Goal: Information Seeking & Learning: Check status

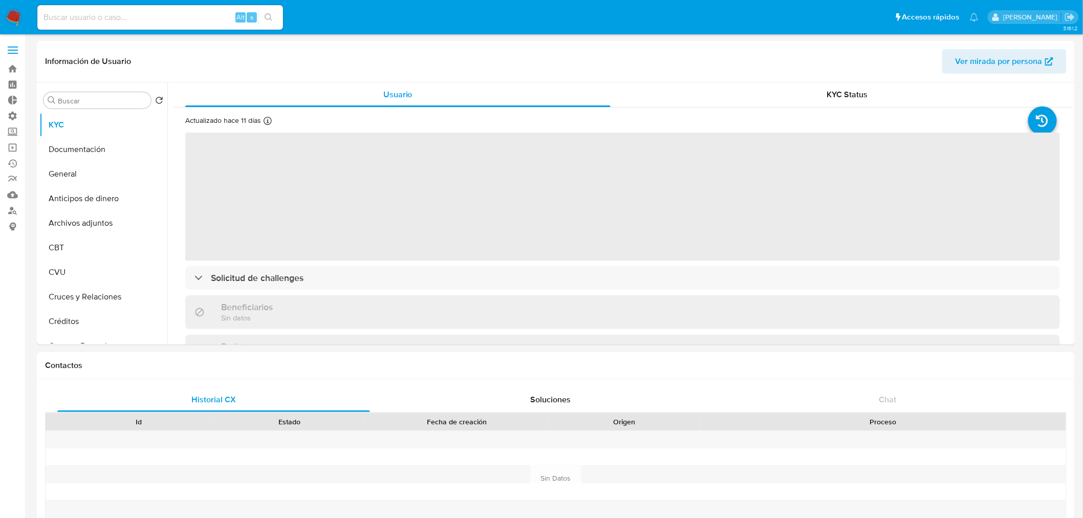
select select "10"
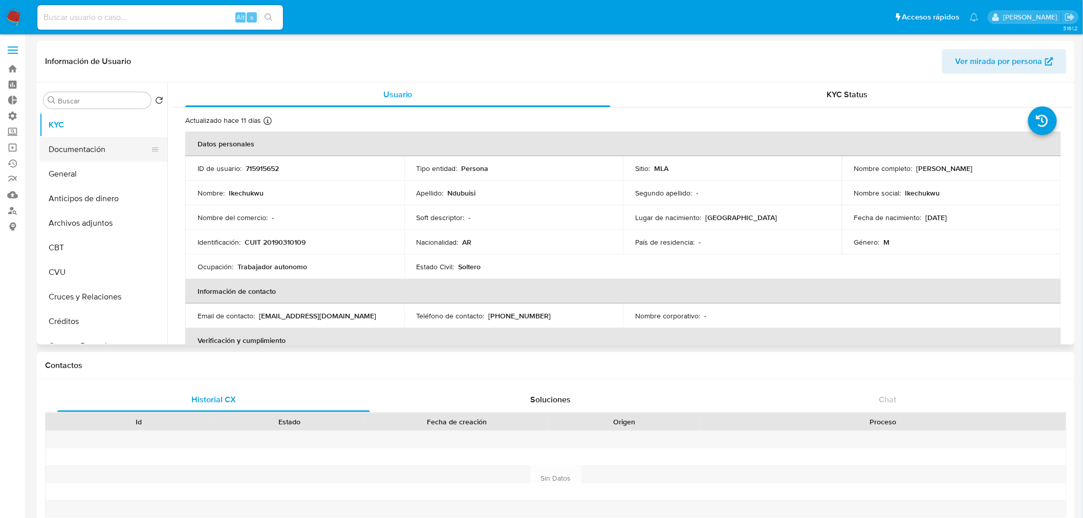
click at [95, 150] on button "Documentación" at bounding box center [99, 149] width 120 height 25
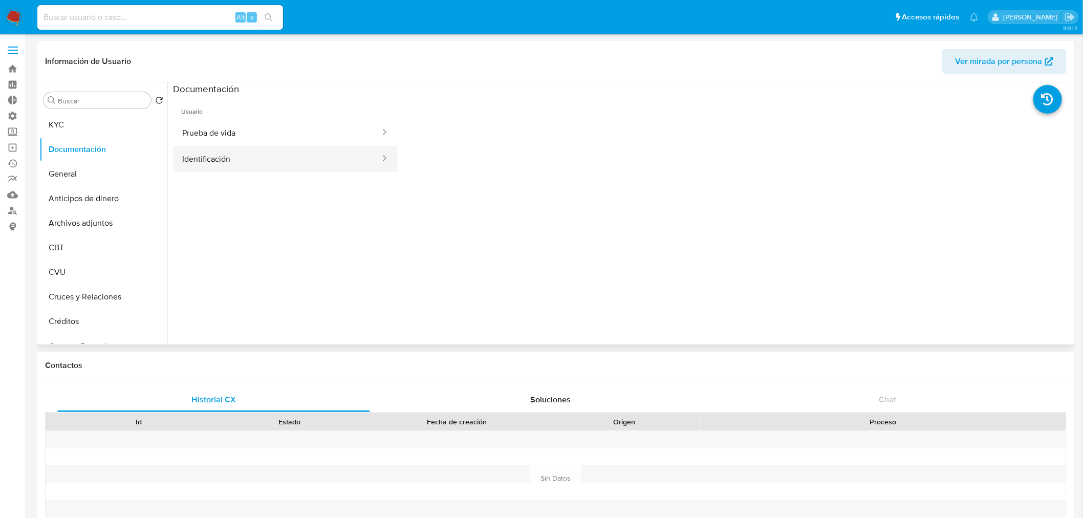
click at [329, 161] on button "Identificación" at bounding box center [277, 159] width 208 height 26
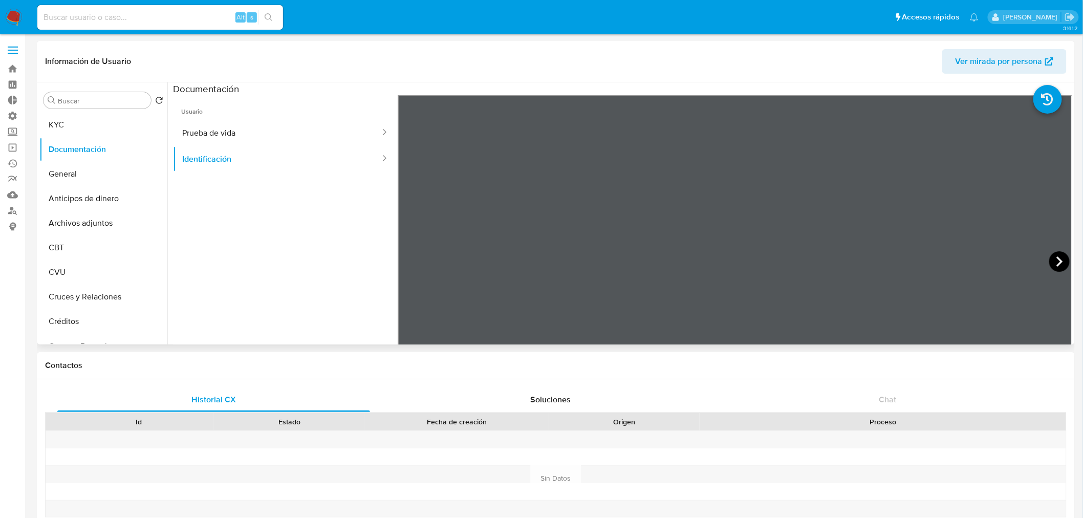
click at [1050, 262] on icon at bounding box center [1059, 261] width 20 height 20
click at [331, 129] on button "Prueba de vida" at bounding box center [277, 133] width 208 height 26
click at [243, 160] on button "Identificación" at bounding box center [277, 159] width 208 height 26
click at [96, 163] on button "General" at bounding box center [99, 174] width 120 height 25
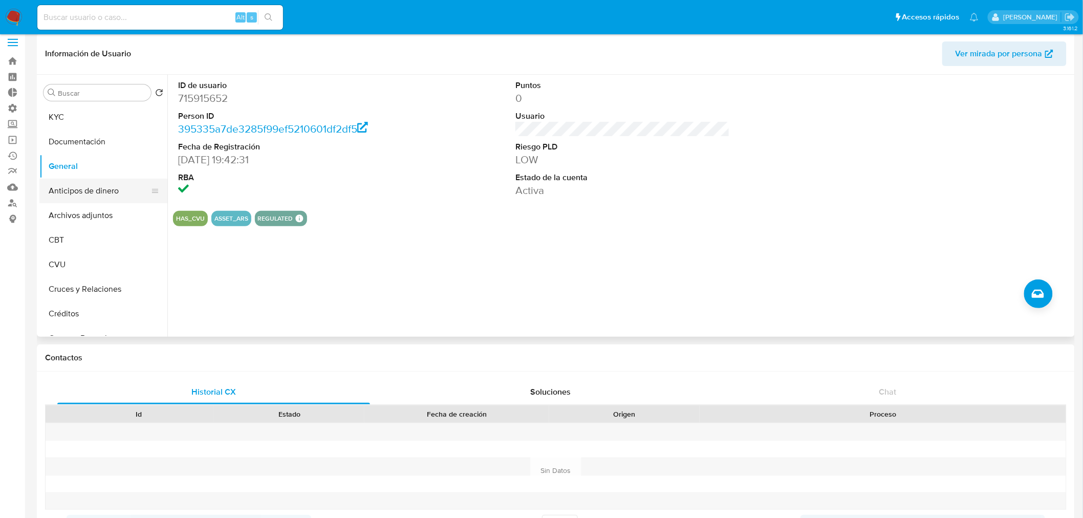
scroll to position [3, 0]
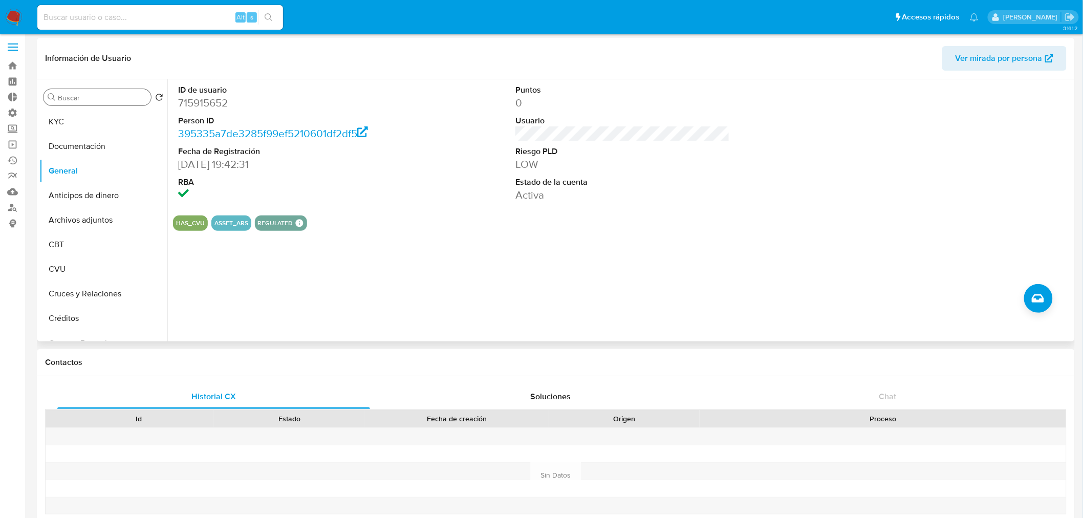
click at [92, 94] on input "Buscar" at bounding box center [102, 97] width 89 height 9
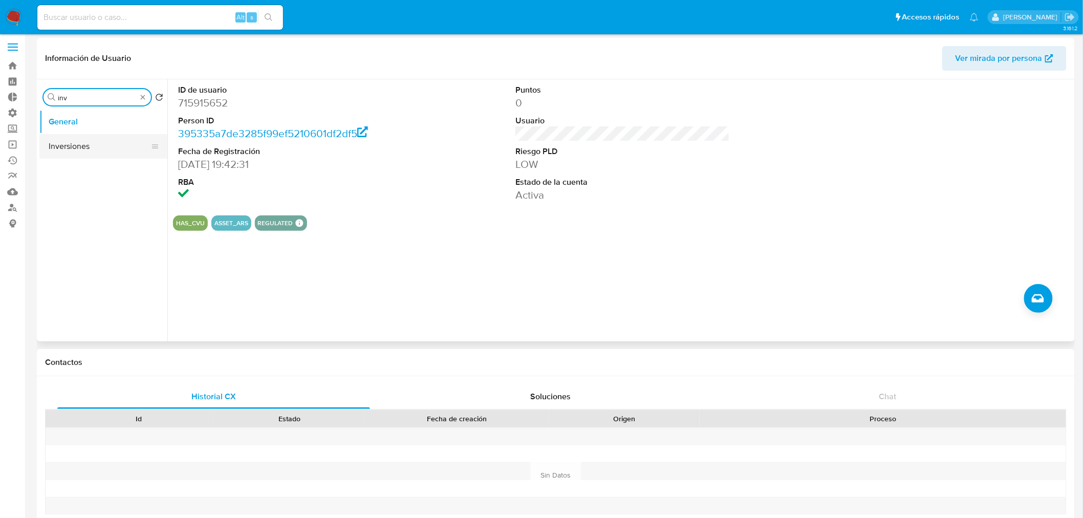
type input "inv"
click at [85, 146] on button "Inversiones" at bounding box center [99, 146] width 120 height 25
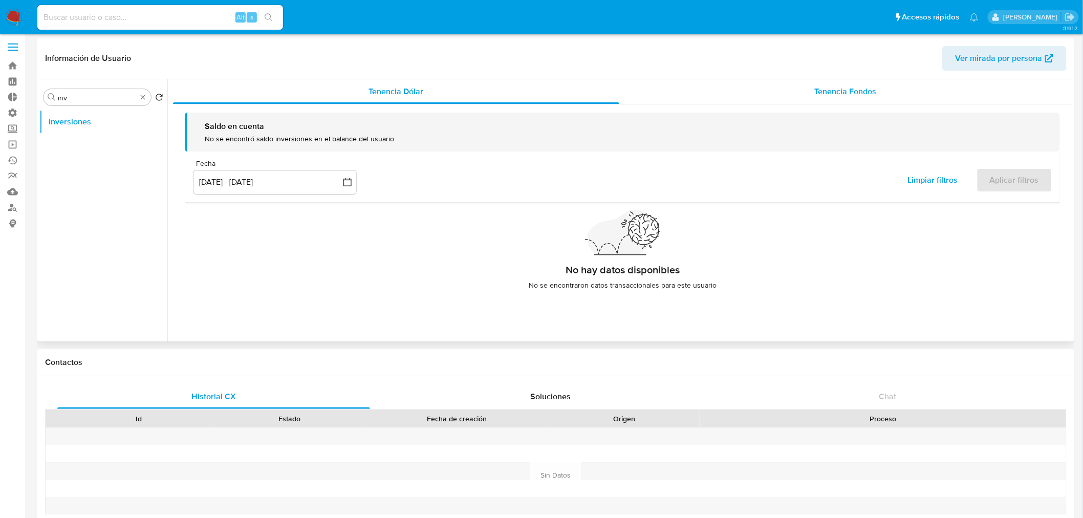
click at [810, 88] on div "Tenencia Fondos" at bounding box center [845, 91] width 453 height 25
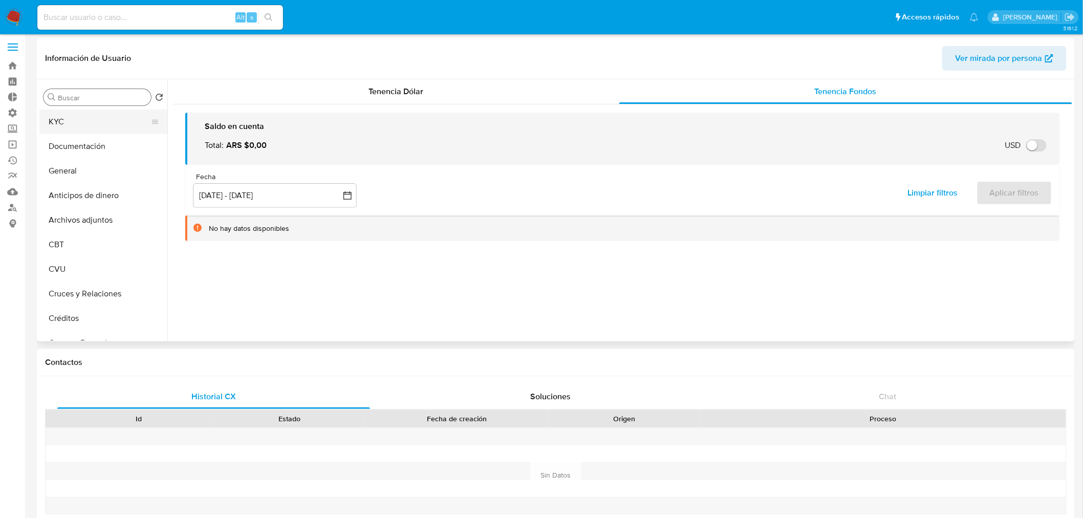
click at [99, 126] on button "KYC" at bounding box center [99, 122] width 120 height 25
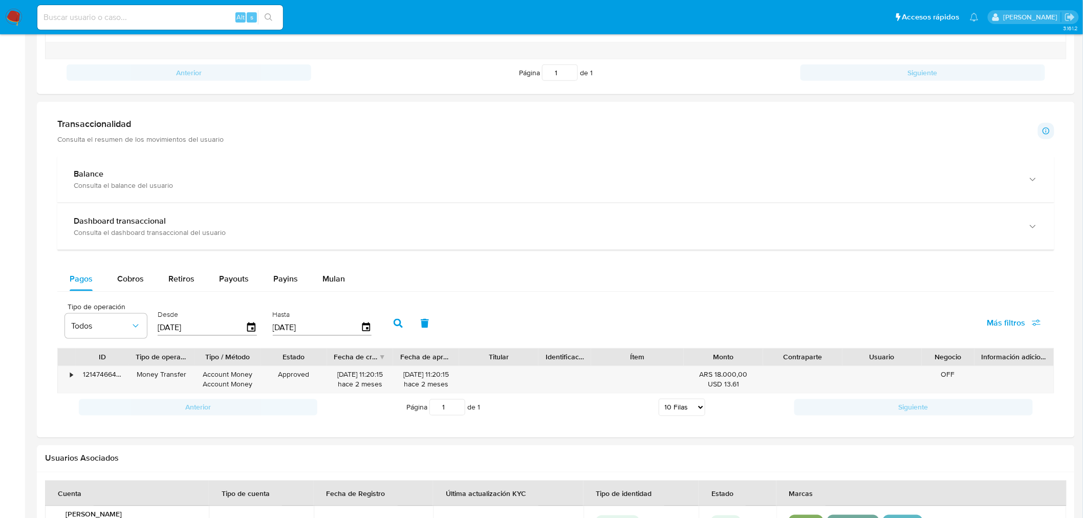
scroll to position [401, 0]
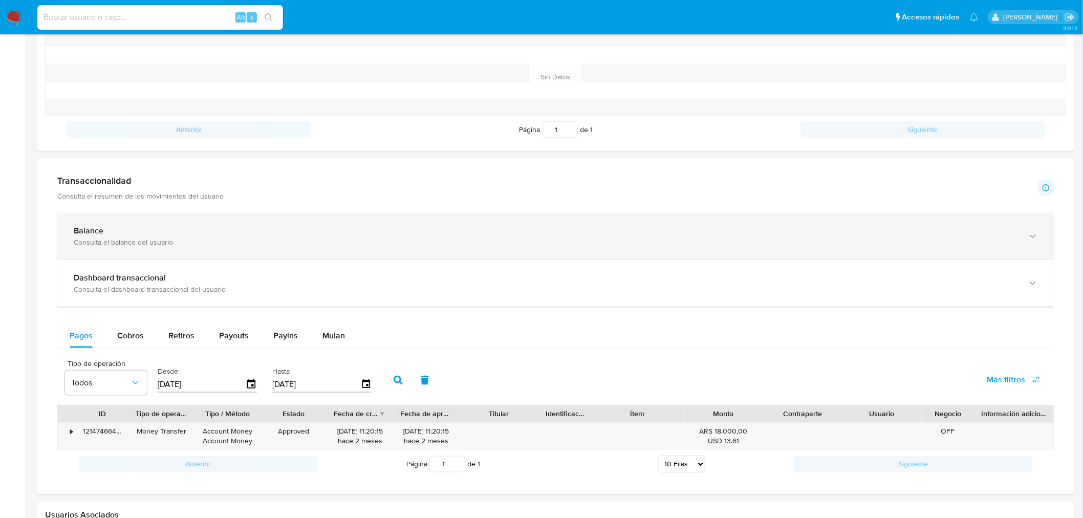
click at [228, 239] on div "Consulta el balance del usuario" at bounding box center [546, 241] width 944 height 9
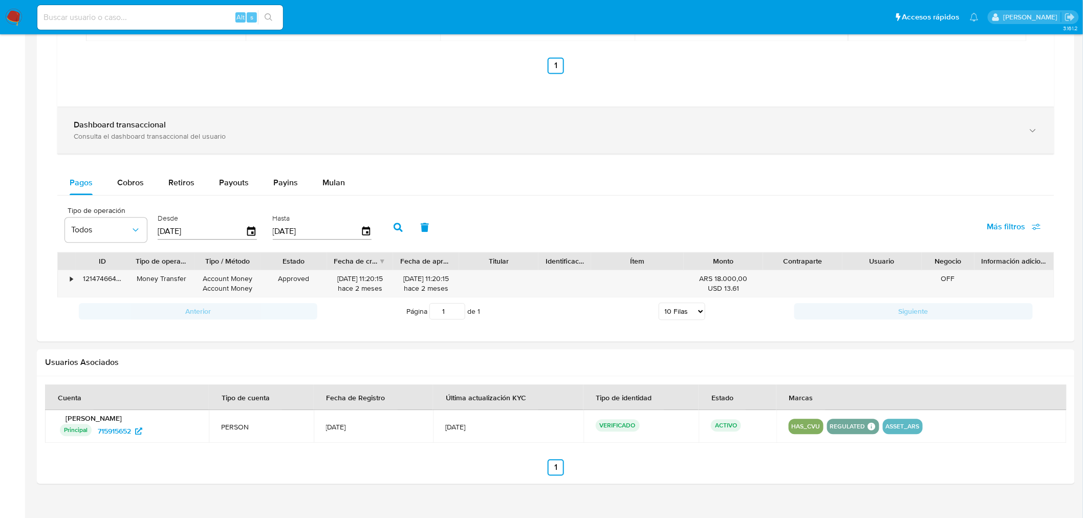
scroll to position [910, 0]
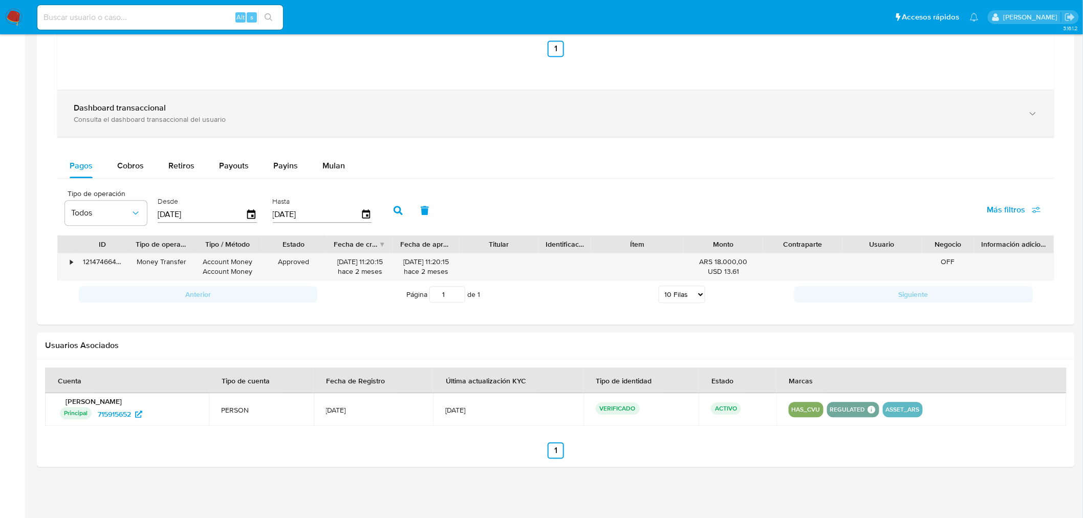
click at [273, 118] on div "Consulta el dashboard transaccional del usuario" at bounding box center [546, 119] width 944 height 9
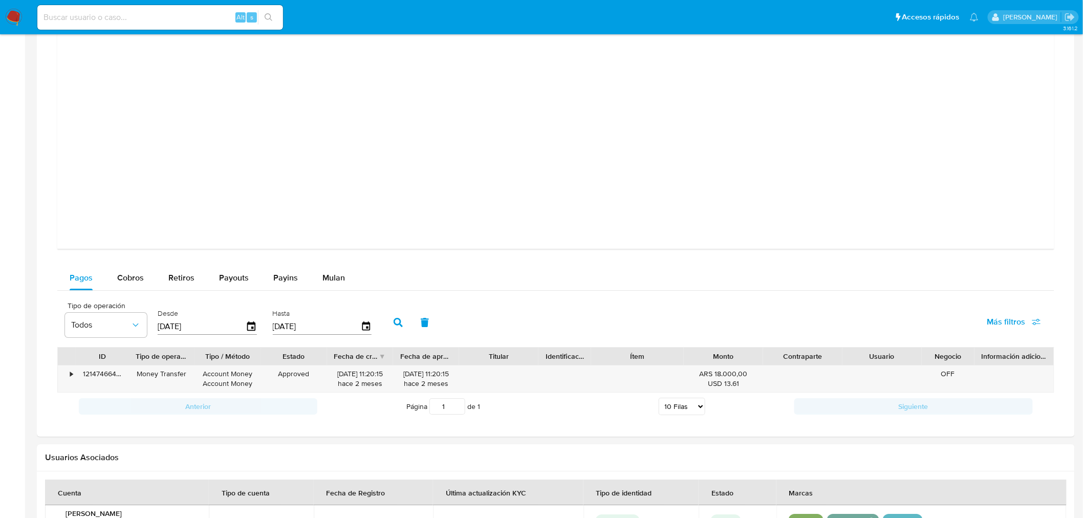
scroll to position [1308, 0]
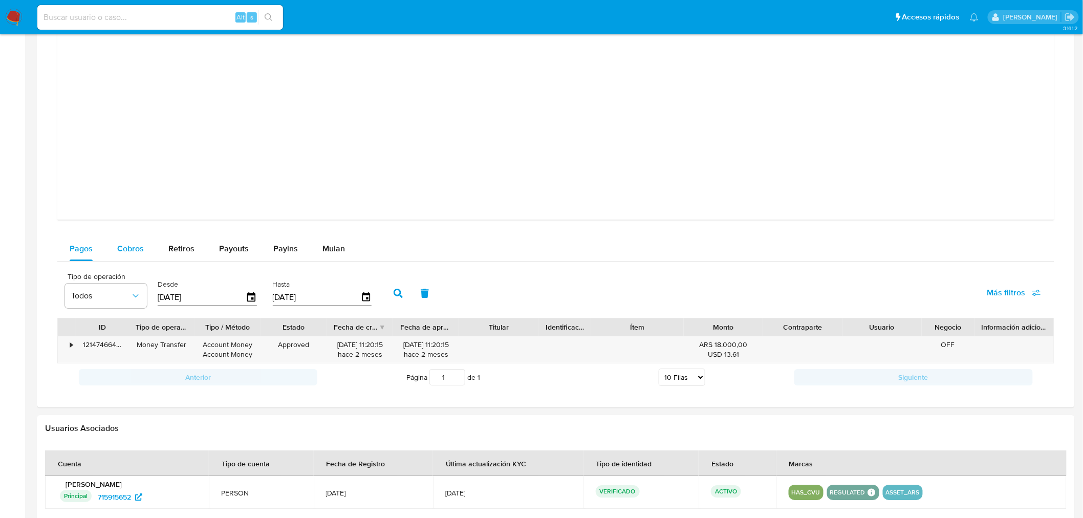
click at [142, 248] on span "Cobros" at bounding box center [130, 249] width 27 height 12
select select "10"
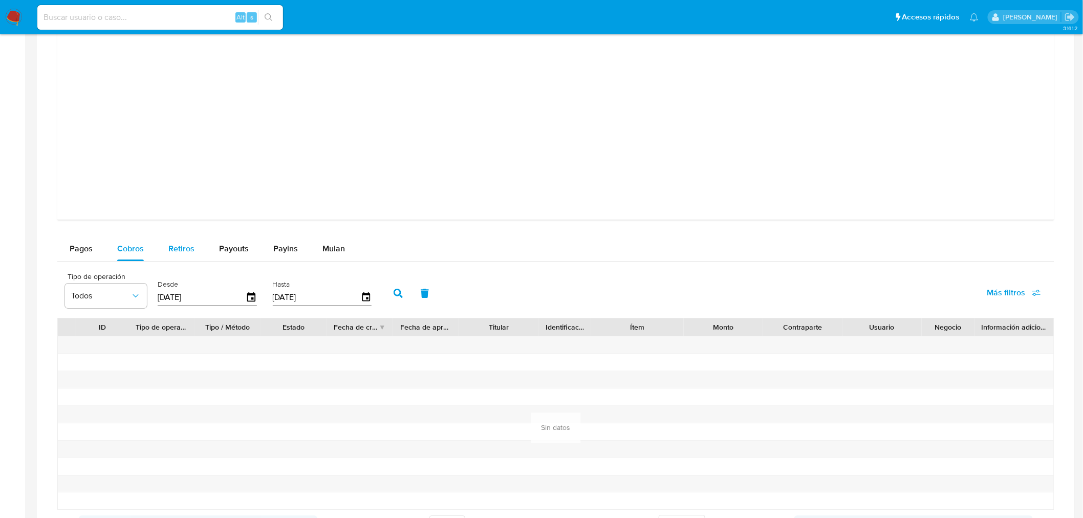
click at [185, 249] on span "Retiros" at bounding box center [181, 249] width 26 height 12
select select "10"
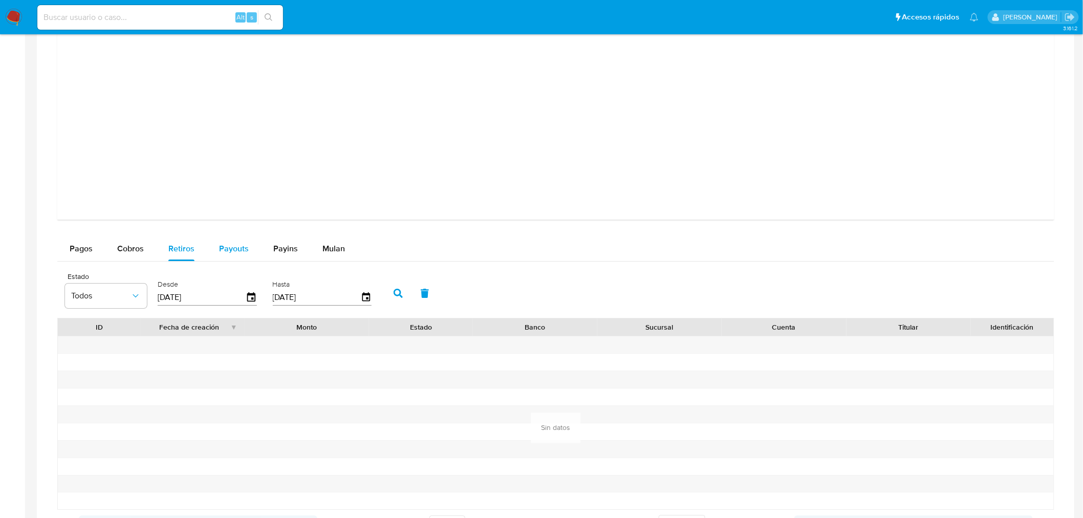
click at [227, 251] on span "Payouts" at bounding box center [234, 249] width 30 height 12
select select "10"
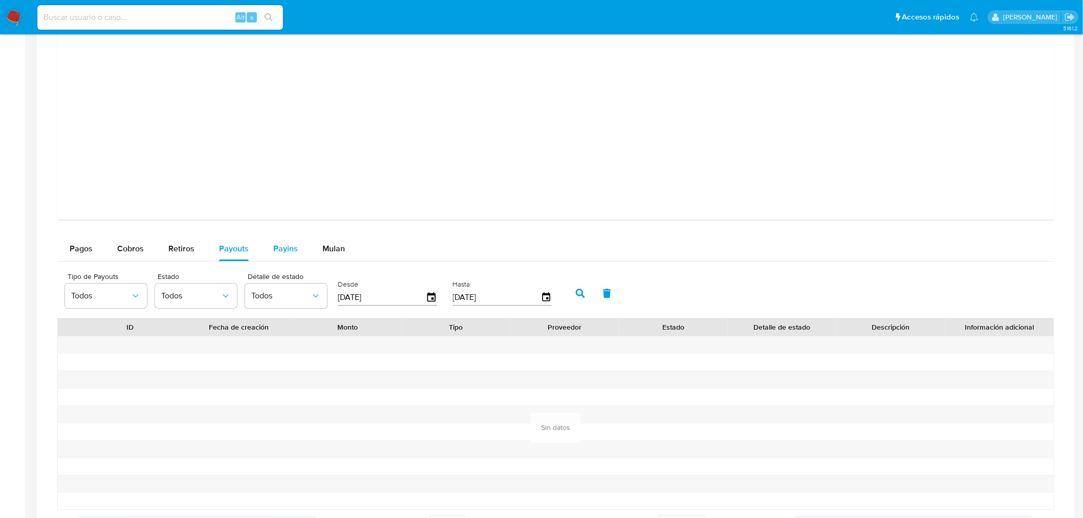
click at [288, 249] on span "Payins" at bounding box center [285, 249] width 25 height 12
select select "10"
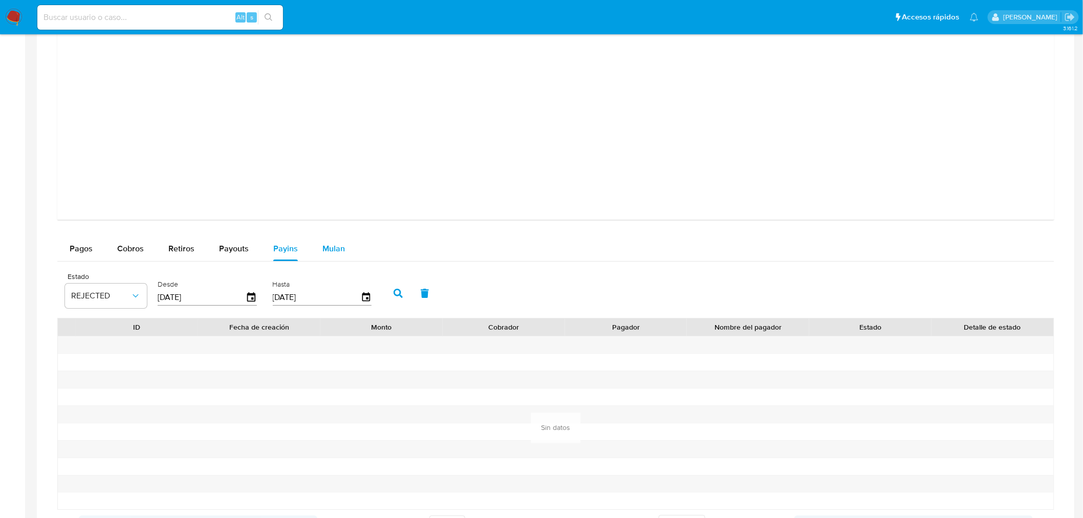
click at [328, 249] on span "Mulan" at bounding box center [333, 249] width 23 height 12
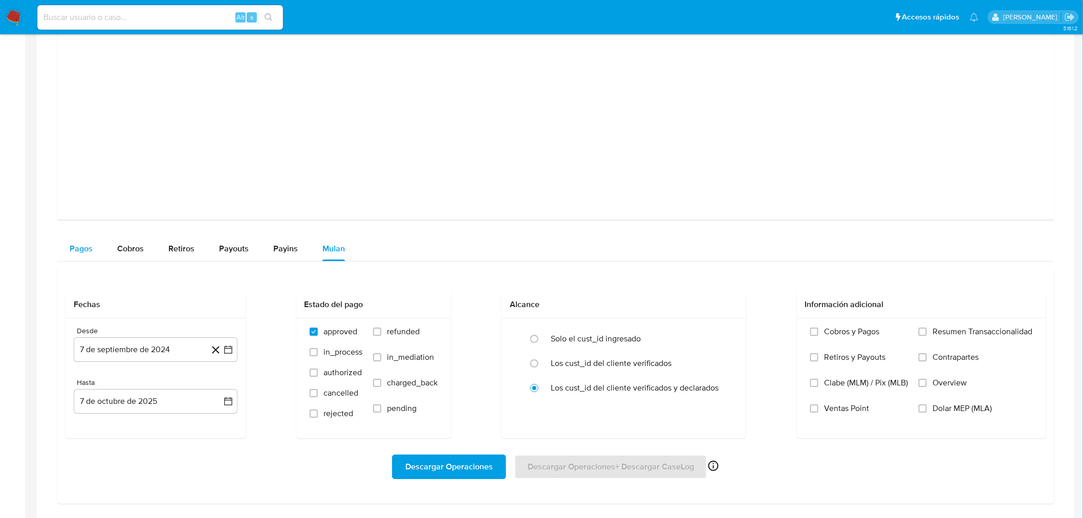
click at [79, 245] on span "Pagos" at bounding box center [81, 249] width 23 height 12
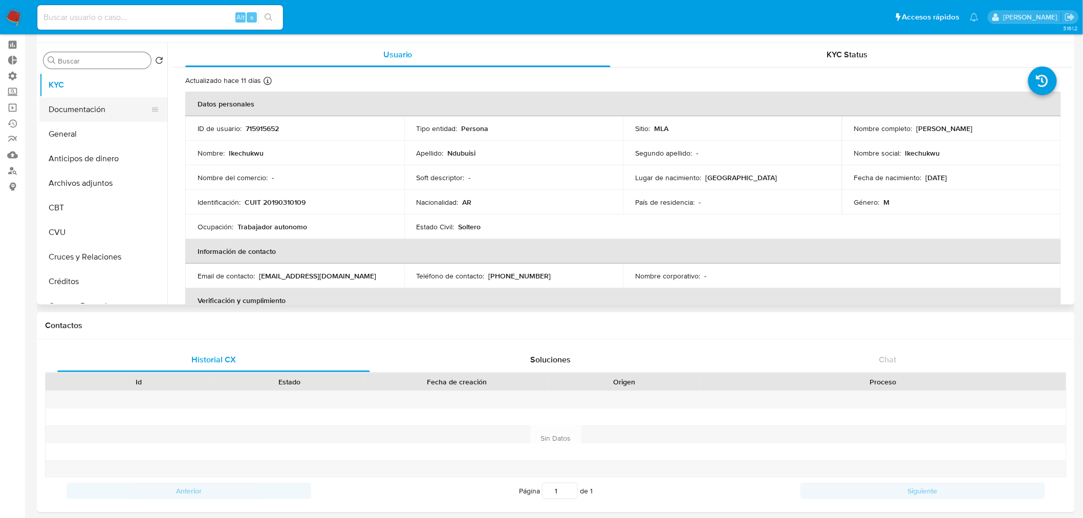
scroll to position [0, 0]
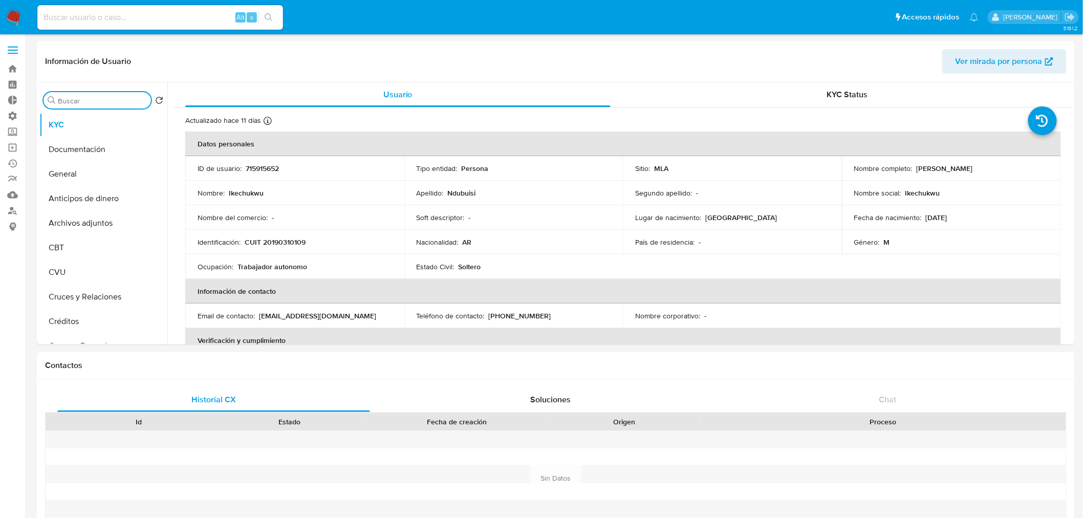
click at [99, 100] on input "Buscar" at bounding box center [102, 100] width 89 height 9
type input "iv"
click at [107, 194] on button "IV Challenges" at bounding box center [99, 198] width 120 height 25
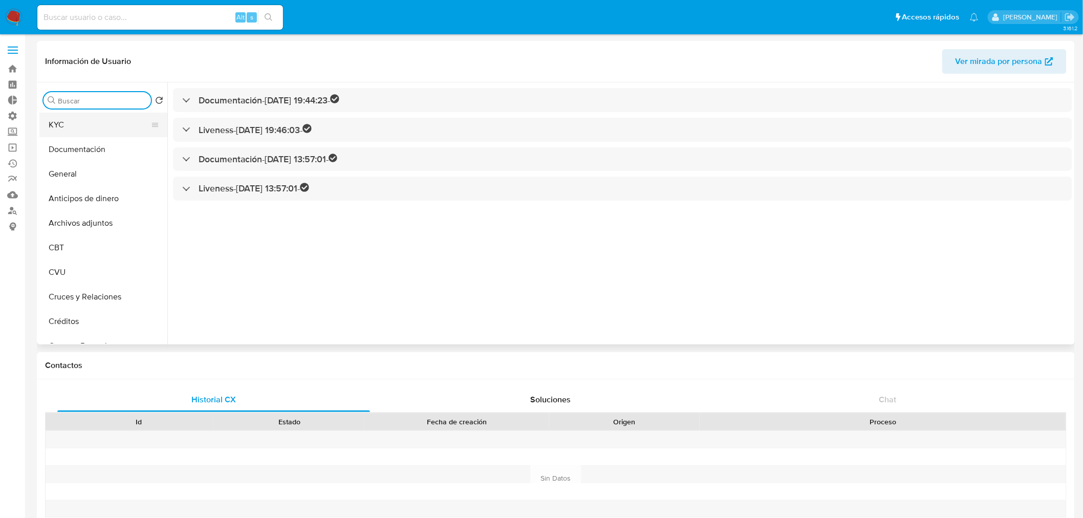
click at [94, 125] on button "KYC" at bounding box center [99, 125] width 120 height 25
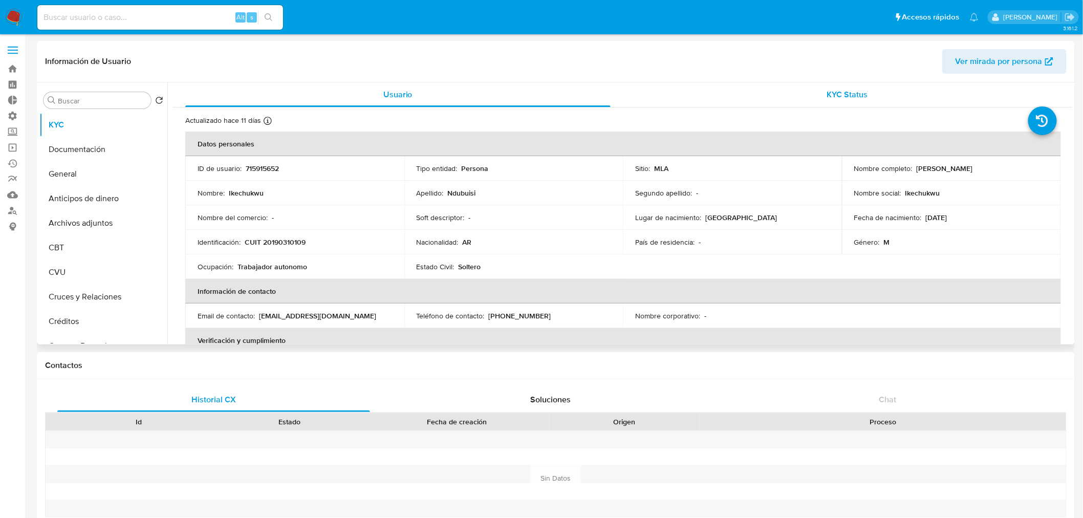
click at [816, 92] on div "KYC Status" at bounding box center [847, 94] width 425 height 25
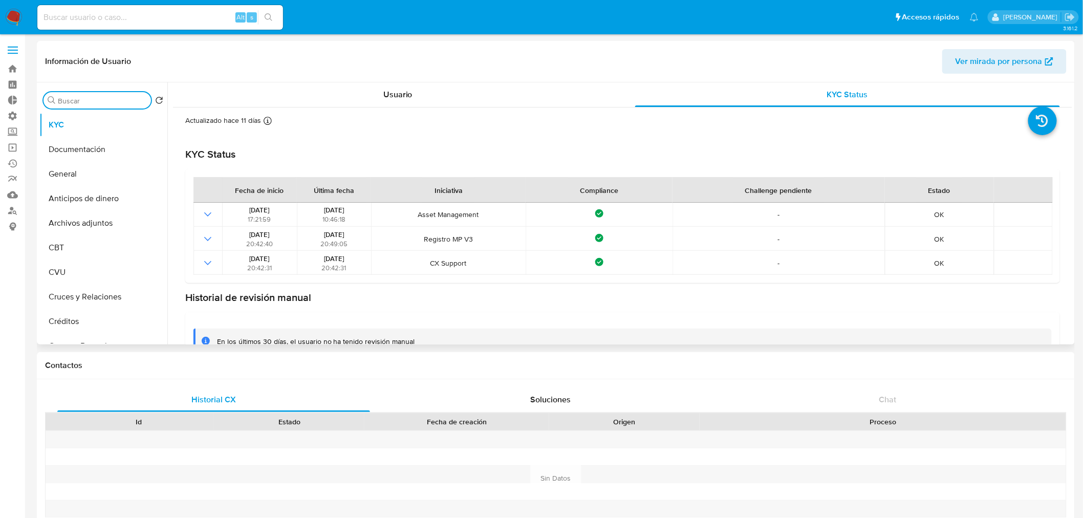
click at [116, 99] on input "Buscar" at bounding box center [102, 100] width 89 height 9
type input "list"
click at [80, 148] on button "Lista Interna" at bounding box center [99, 149] width 120 height 25
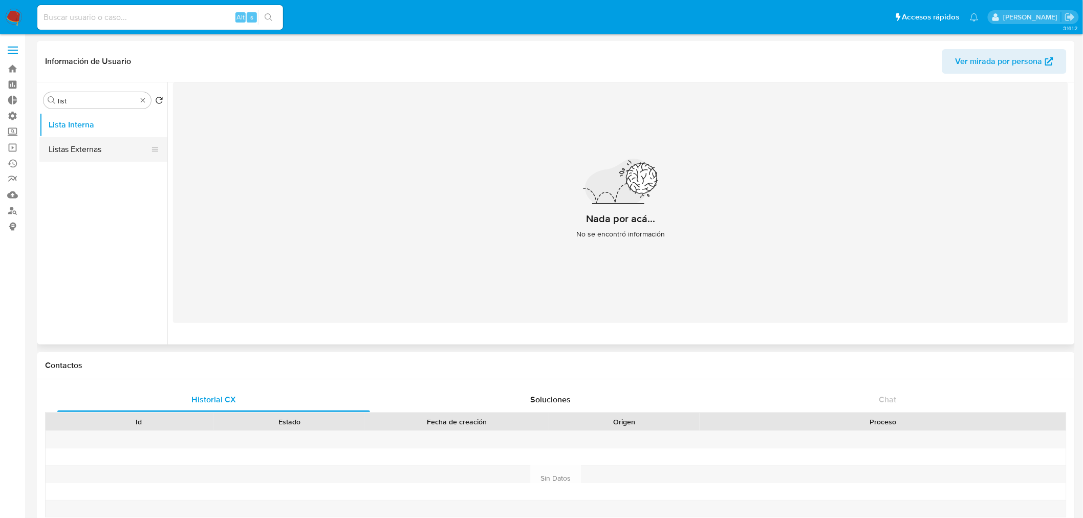
click at [80, 149] on button "Listas Externas" at bounding box center [99, 149] width 120 height 25
click at [91, 147] on button "Documentación" at bounding box center [99, 149] width 120 height 25
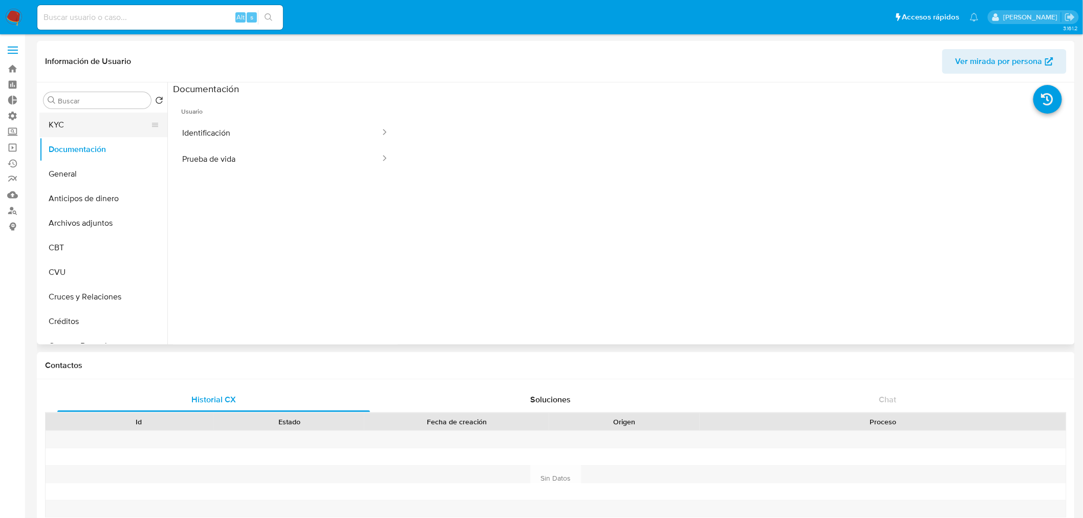
click at [89, 130] on button "KYC" at bounding box center [99, 125] width 120 height 25
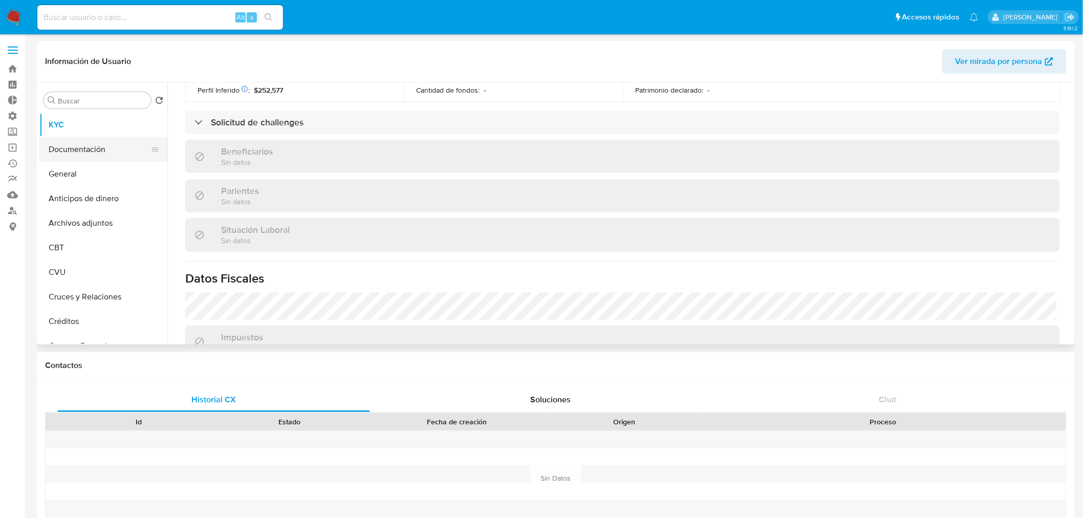
click at [93, 156] on button "Documentación" at bounding box center [99, 149] width 120 height 25
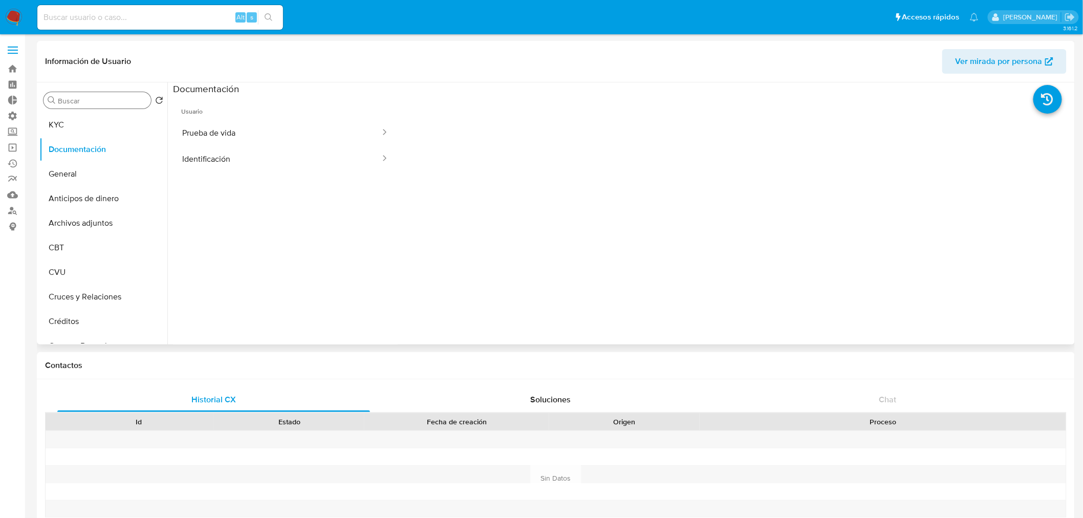
click at [91, 93] on div "Buscar" at bounding box center [97, 100] width 107 height 16
click at [82, 101] on input "Buscar" at bounding box center [102, 100] width 89 height 9
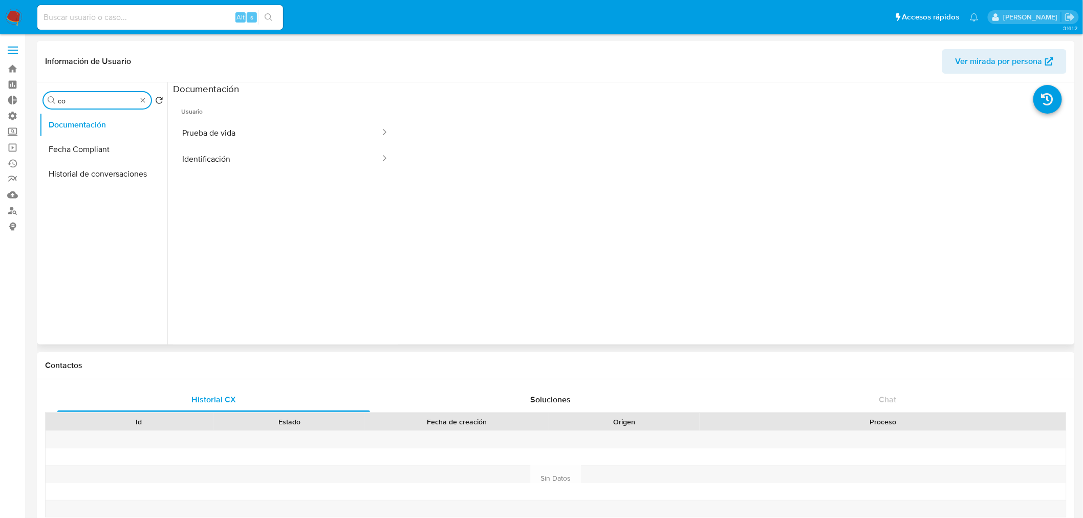
type input "c"
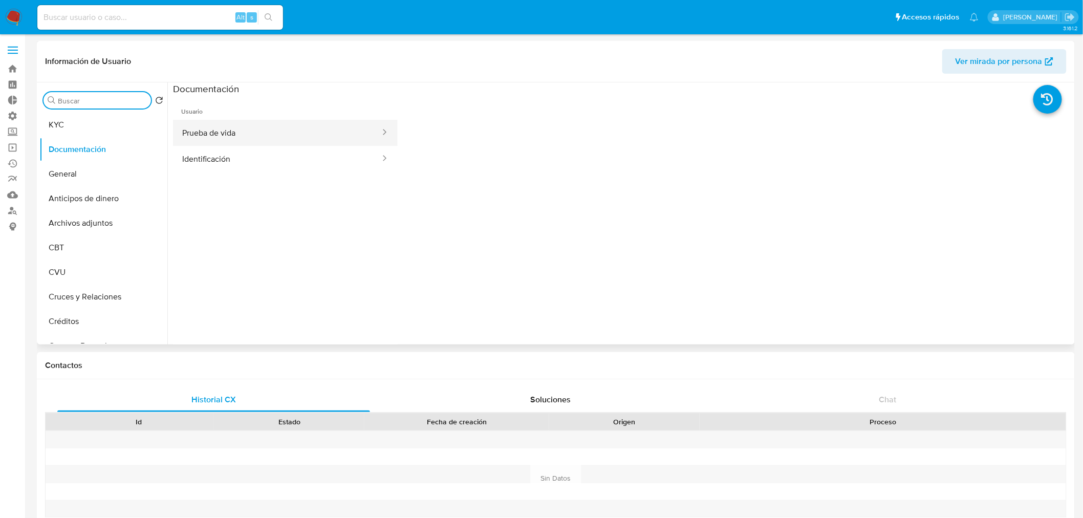
click at [239, 140] on button "Prueba de vida" at bounding box center [277, 133] width 208 height 26
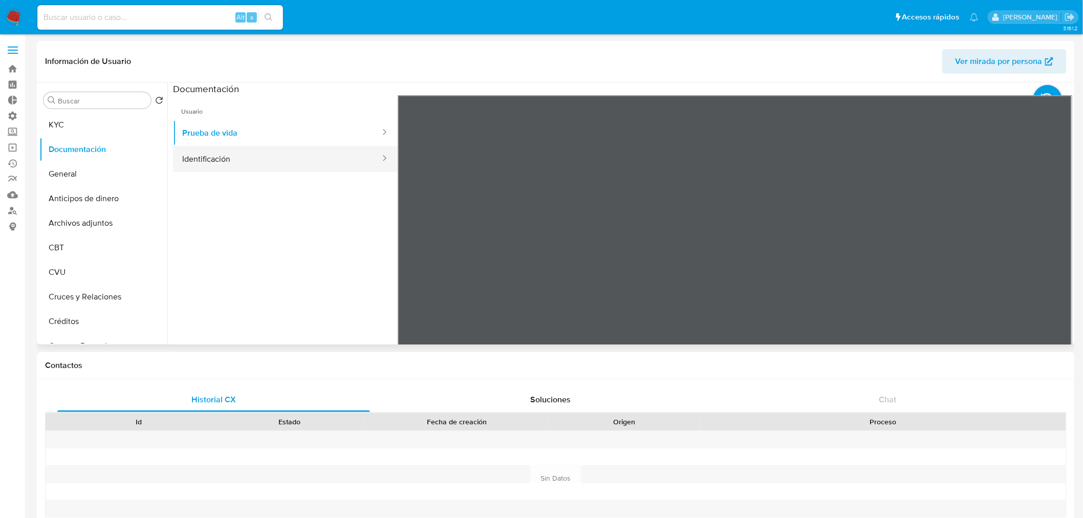
click at [226, 156] on button "Identificación" at bounding box center [277, 159] width 208 height 26
click at [327, 118] on span "Usuario" at bounding box center [285, 107] width 225 height 25
click at [326, 129] on button "Prueba de vida" at bounding box center [277, 133] width 208 height 26
click at [259, 142] on button "Prueba de vida" at bounding box center [277, 133] width 208 height 26
click at [255, 154] on button "Identificación" at bounding box center [277, 159] width 208 height 26
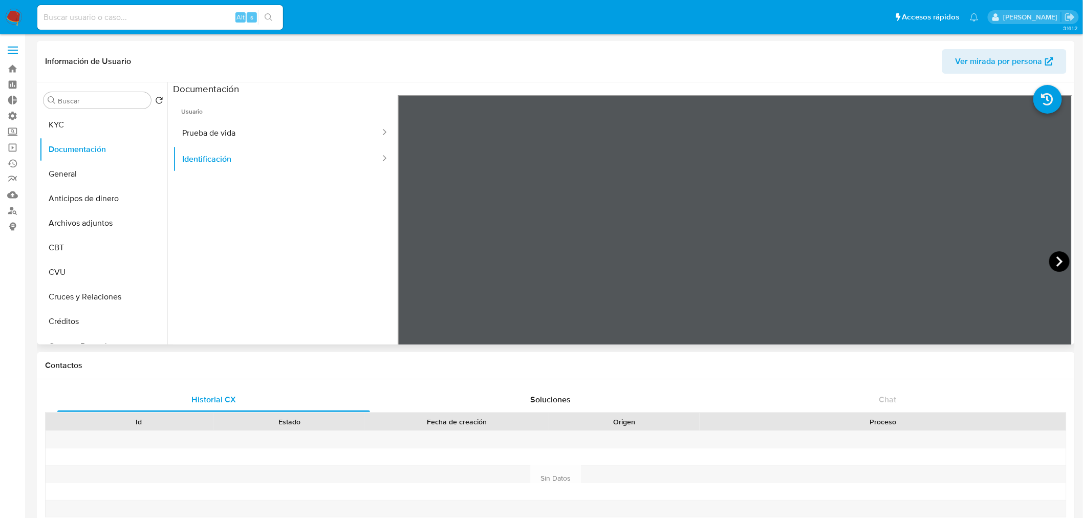
click at [1056, 263] on icon at bounding box center [1059, 261] width 6 height 10
click at [87, 128] on button "Cruces y Relaciones" at bounding box center [99, 127] width 120 height 25
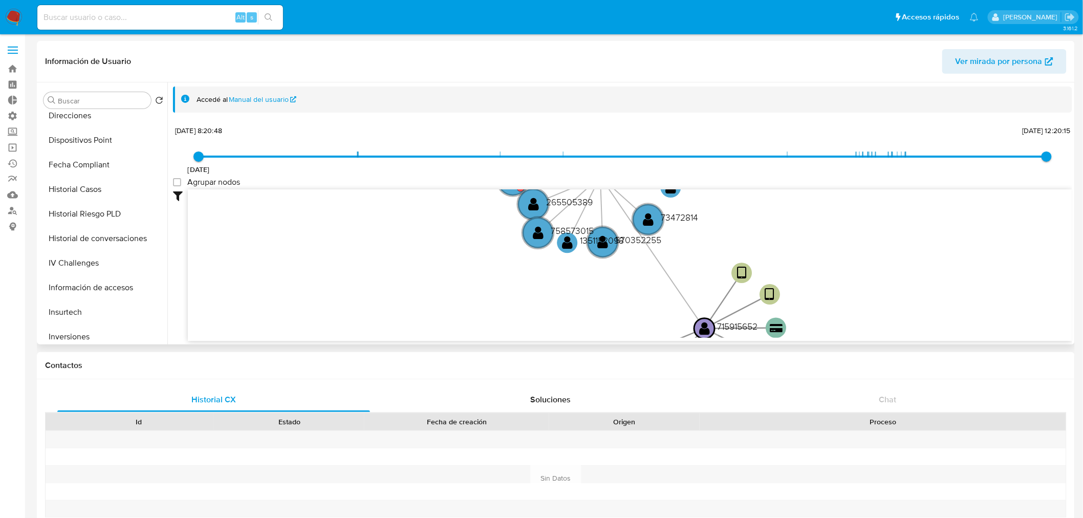
scroll to position [304, 0]
click at [100, 100] on input "Buscar" at bounding box center [102, 100] width 89 height 9
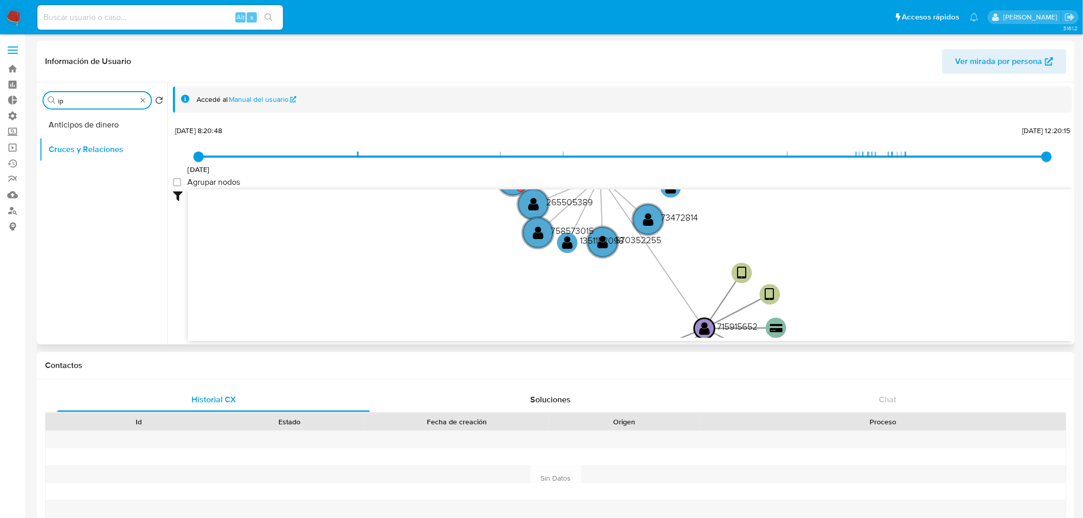
type input "i"
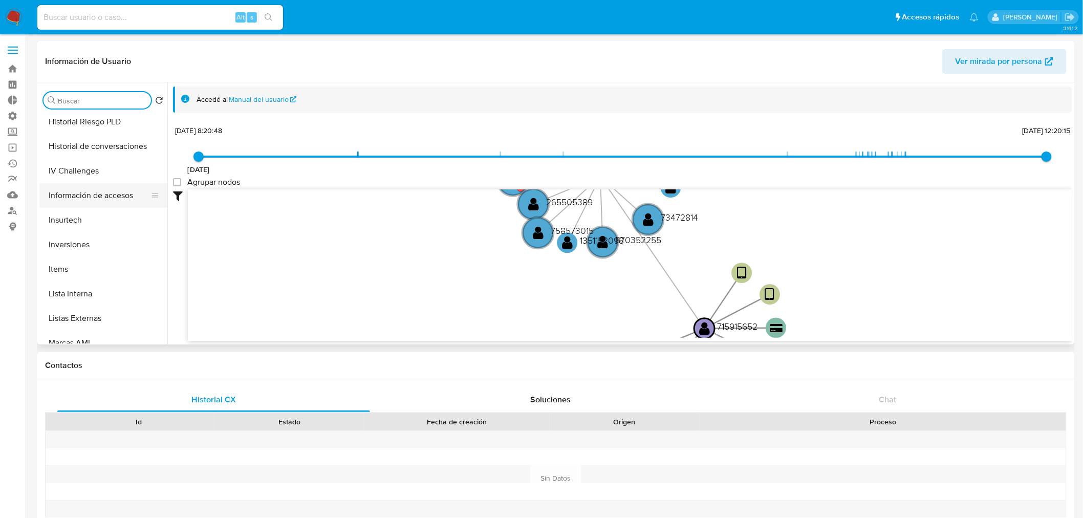
scroll to position [396, 0]
click at [104, 188] on button "Información de accesos" at bounding box center [99, 196] width 120 height 25
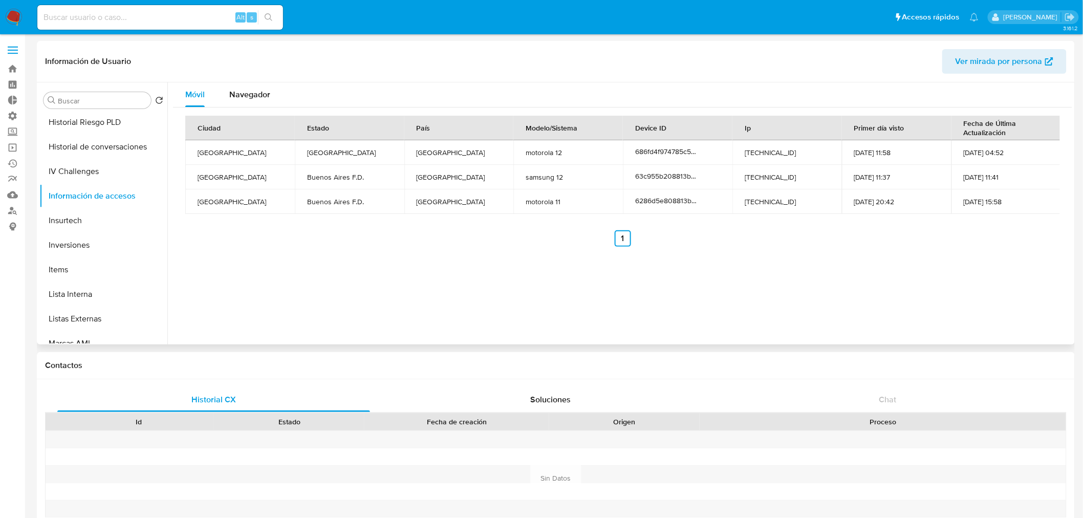
drag, startPoint x: 212, startPoint y: 154, endPoint x: 1026, endPoint y: 164, distance: 813.4
click at [1026, 164] on tr "Lagos [GEOGRAPHIC_DATA] [GEOGRAPHIC_DATA] motorola 12 686fd4f974785c5bd0643998 …" at bounding box center [623, 152] width 876 height 25
drag, startPoint x: 1019, startPoint y: 181, endPoint x: 444, endPoint y: 193, distance: 574.9
click at [444, 193] on tbody "Lagos [GEOGRAPHIC_DATA] [GEOGRAPHIC_DATA] motorola 12 686fd4f974785c5bd0643998 …" at bounding box center [623, 177] width 876 height 74
click at [249, 93] on span "Navegador" at bounding box center [249, 95] width 41 height 12
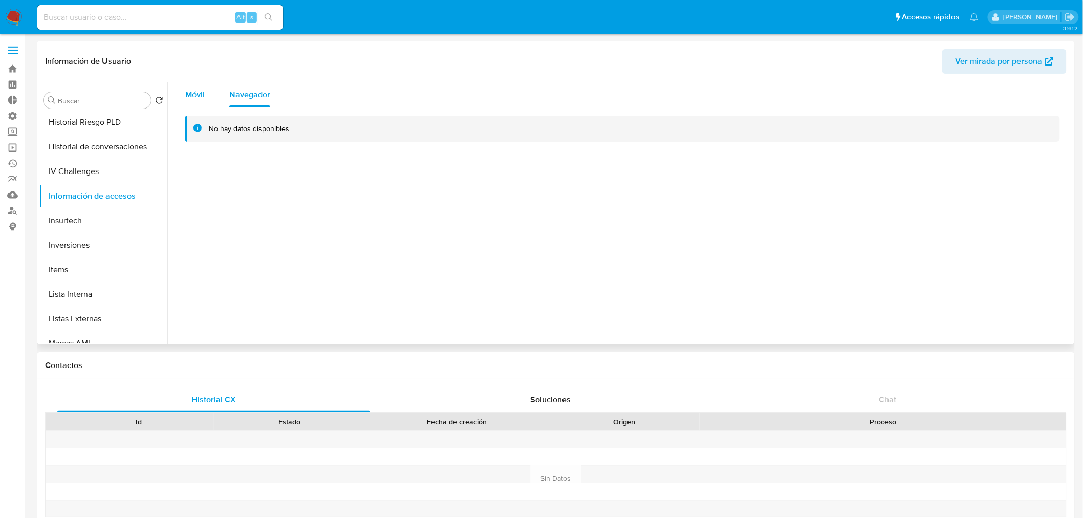
click at [197, 94] on span "Móvil" at bounding box center [194, 95] width 19 height 12
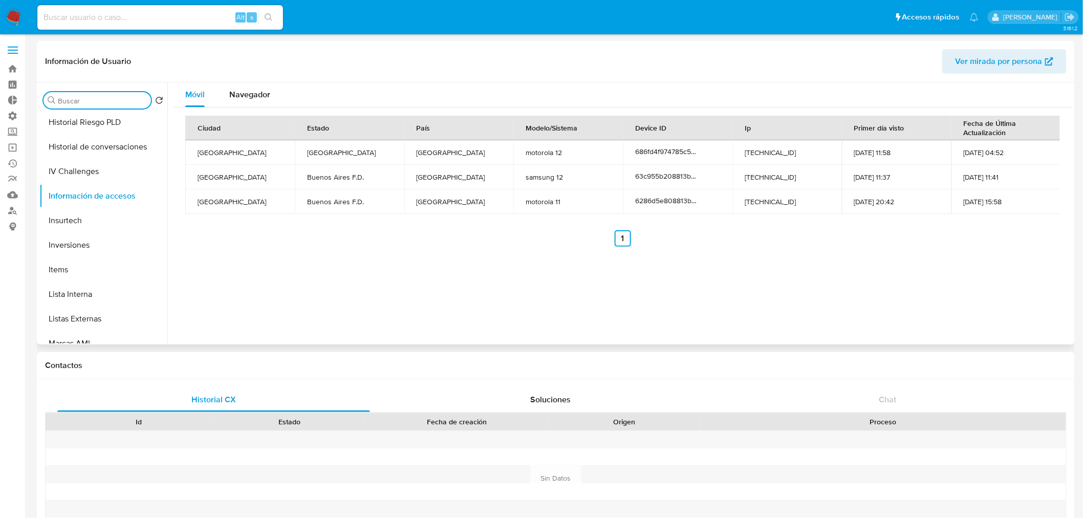
click at [106, 99] on input "Buscar" at bounding box center [102, 100] width 89 height 9
type input "devi"
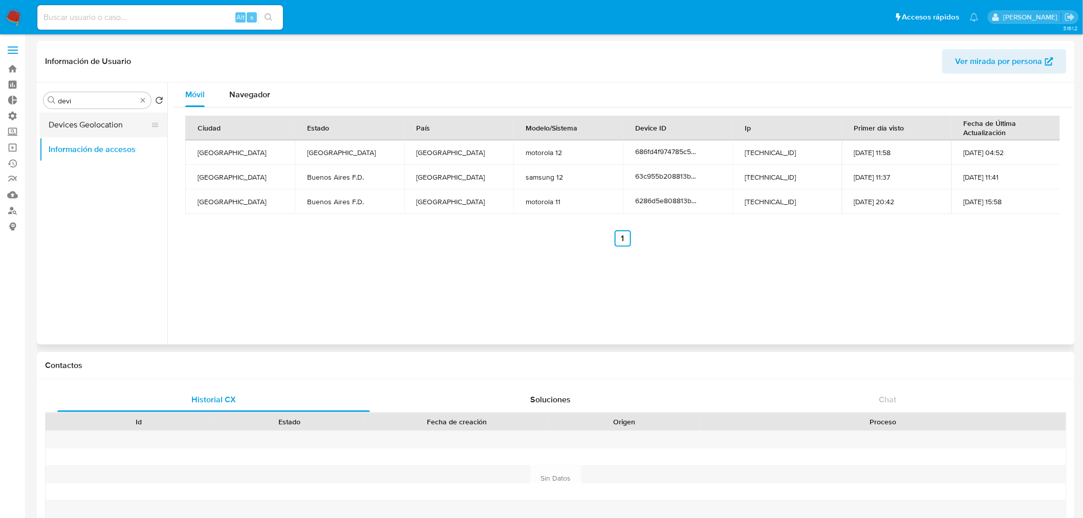
click at [99, 129] on button "Devices Geolocation" at bounding box center [99, 125] width 120 height 25
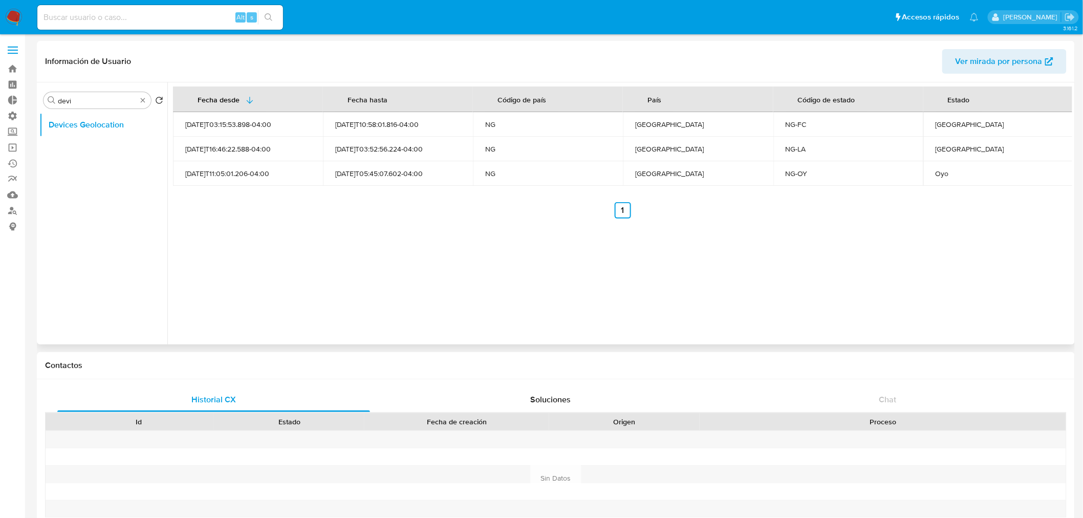
drag, startPoint x: 1026, startPoint y: 129, endPoint x: 187, endPoint y: 131, distance: 838.4
click at [187, 131] on tr "[DATE]T03:15:53.898-04:00 [DATE]T10:58:01.816-04:00 NG Nigeria NG-FC [GEOGRAPHI…" at bounding box center [623, 124] width 900 height 25
click at [245, 270] on div "Fecha desde [GEOGRAPHIC_DATA] hasta Código de país País Código de estado Estado…" at bounding box center [619, 213] width 905 height 262
drag, startPoint x: 966, startPoint y: 151, endPoint x: 893, endPoint y: 151, distance: 72.7
click at [893, 151] on tr "[DATE]T16:46:22.588-04:00 [DATE]T03:52:56.224-04:00 NG [GEOGRAPHIC_DATA] NG-[GE…" at bounding box center [623, 149] width 900 height 25
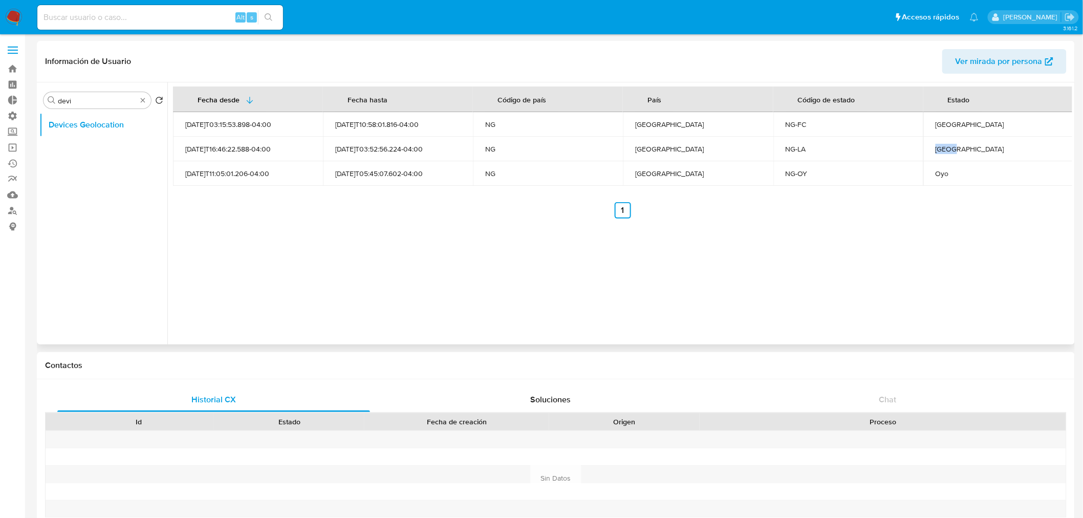
drag, startPoint x: 459, startPoint y: 123, endPoint x: 323, endPoint y: 125, distance: 135.6
click at [323, 125] on td "[DATE]T10:58:01.816-04:00" at bounding box center [398, 124] width 150 height 25
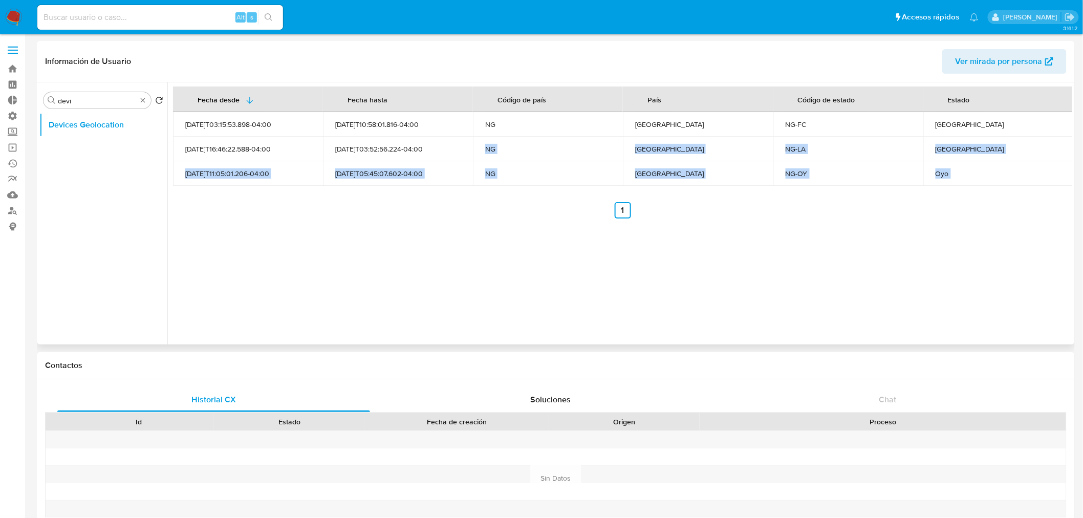
drag, startPoint x: 451, startPoint y: 147, endPoint x: 366, endPoint y: 265, distance: 145.2
click at [351, 226] on div "Fecha desde [GEOGRAPHIC_DATA] hasta Código de país País Código de estado Estado…" at bounding box center [619, 213] width 905 height 262
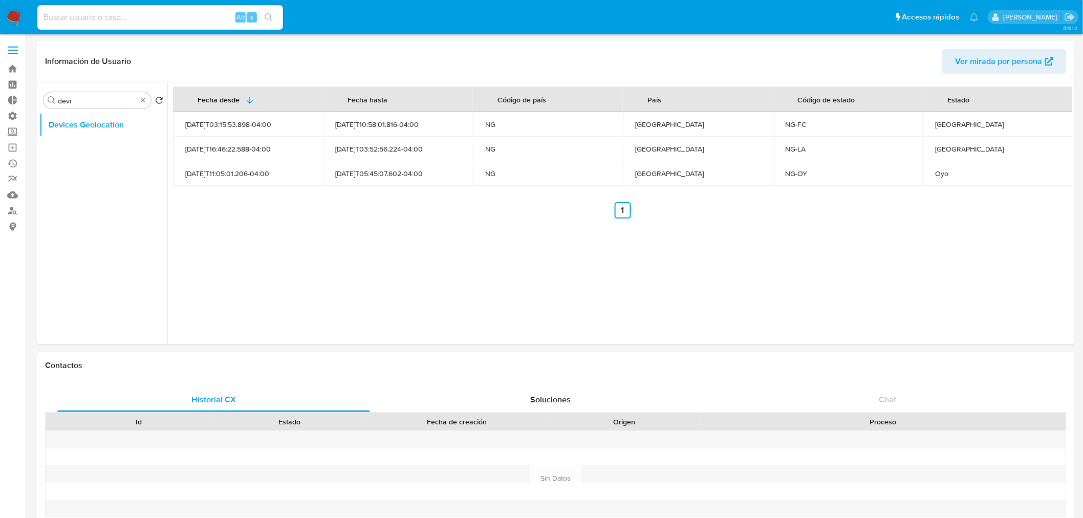
click at [144, 15] on input at bounding box center [160, 17] width 246 height 13
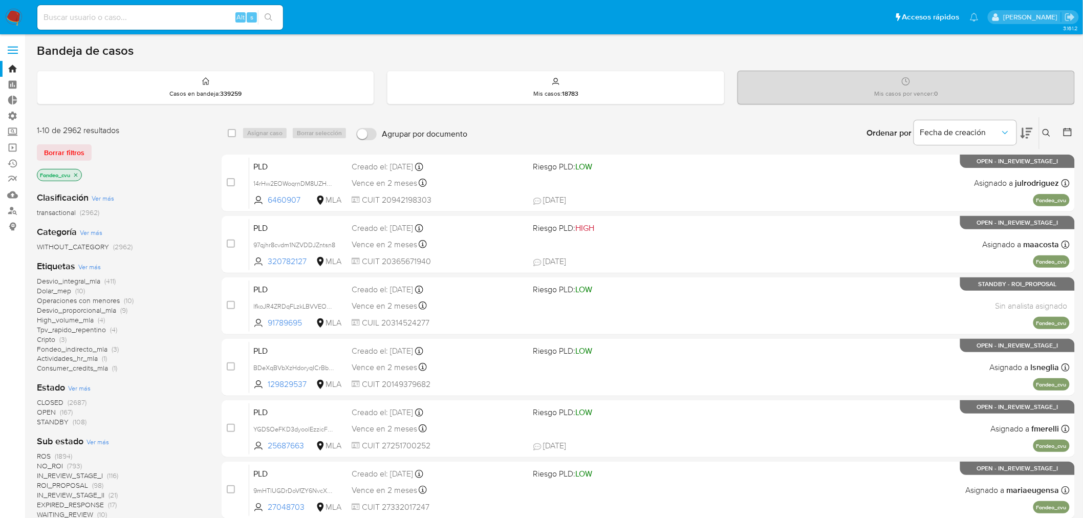
click at [70, 149] on span "Borrar filtros" at bounding box center [64, 152] width 40 height 14
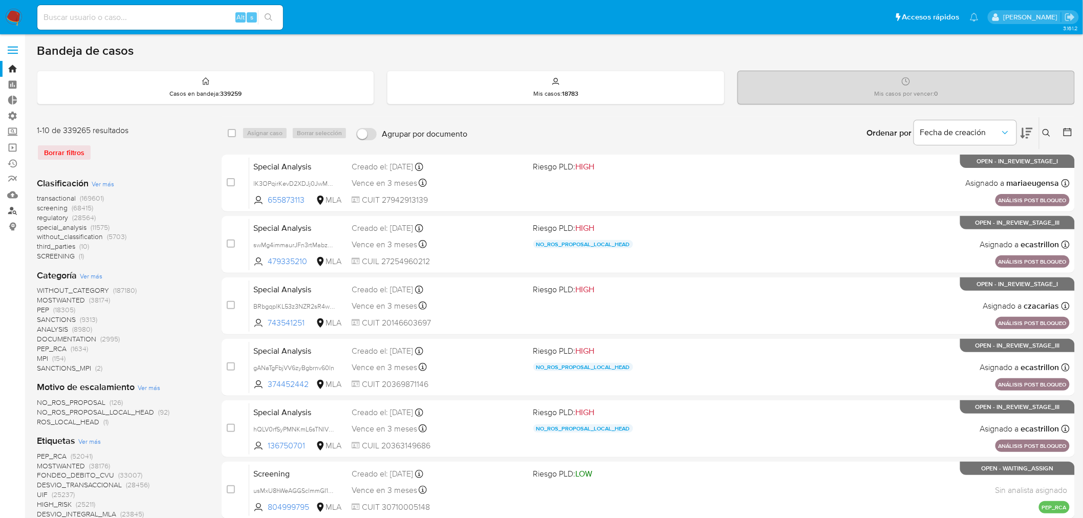
click at [12, 211] on link "Buscador de personas" at bounding box center [61, 211] width 122 height 16
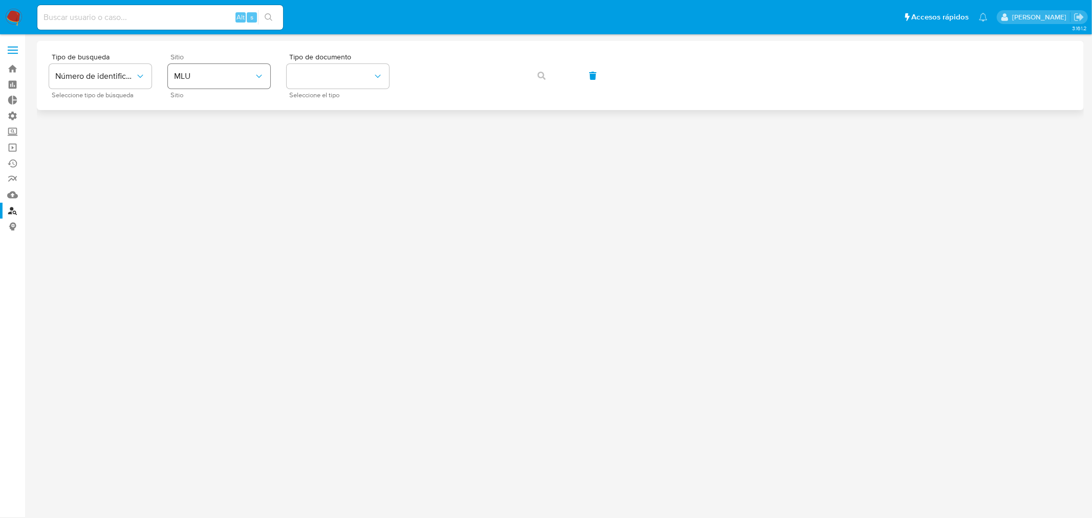
drag, startPoint x: 226, startPoint y: 98, endPoint x: 229, endPoint y: 77, distance: 20.7
click at [226, 96] on div "Tipo de busqueda Número de identificación Seleccione tipo de búsqueda Sitio MLU…" at bounding box center [560, 75] width 1047 height 69
click at [229, 77] on span "MLU" at bounding box center [214, 76] width 80 height 10
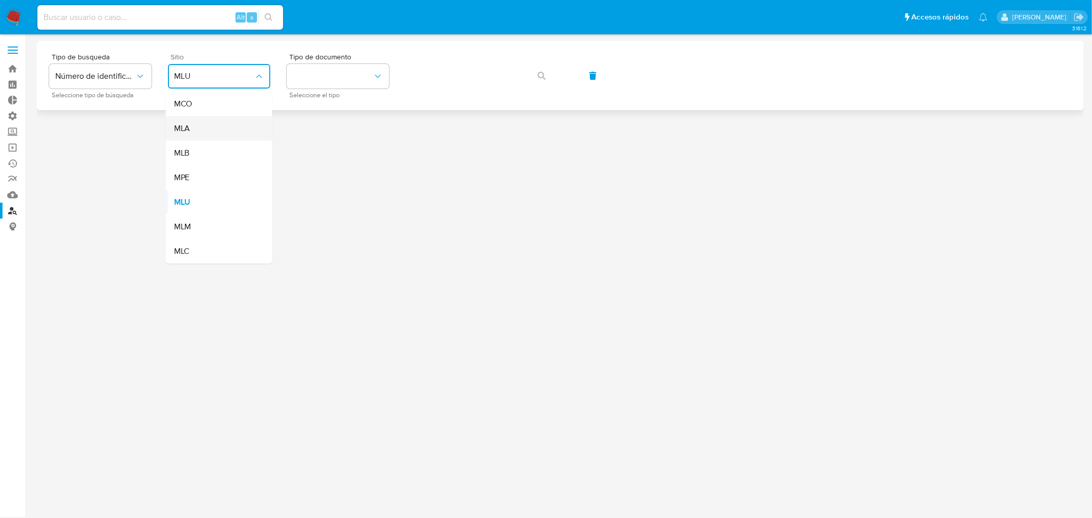
click at [220, 133] on div "MLA" at bounding box center [216, 128] width 84 height 25
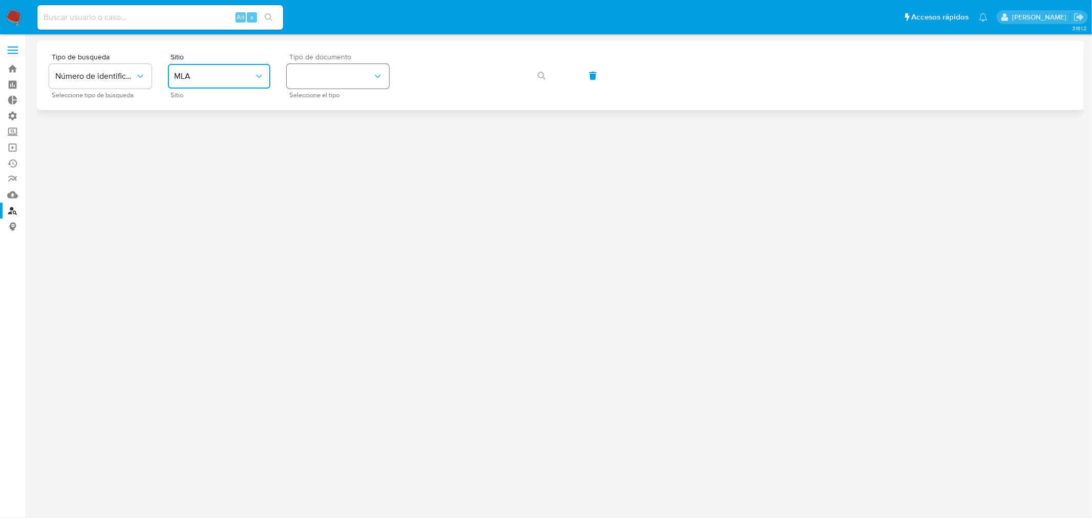
click at [355, 66] on button "identificationType" at bounding box center [338, 76] width 102 height 25
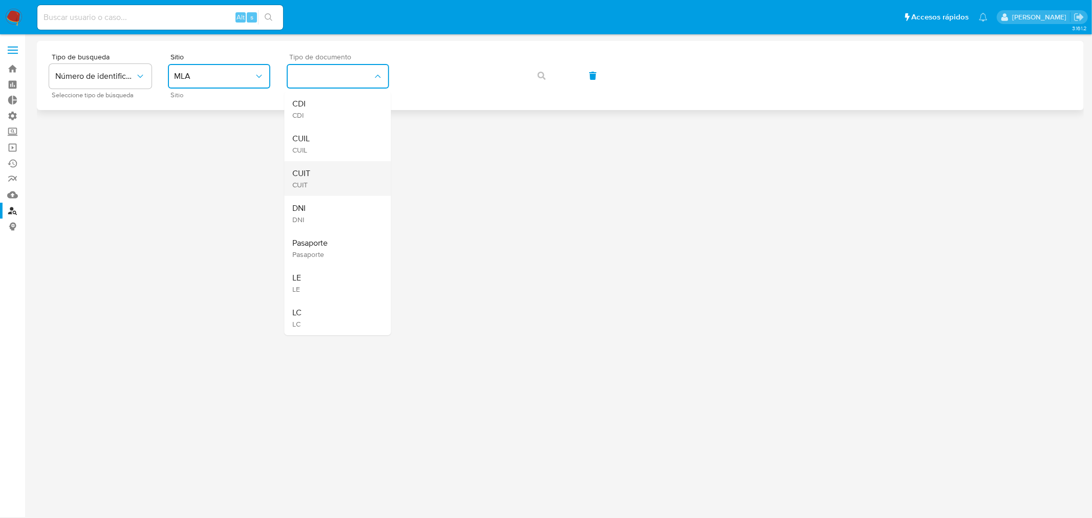
click at [324, 192] on div "CUIT CUIT" at bounding box center [335, 178] width 84 height 35
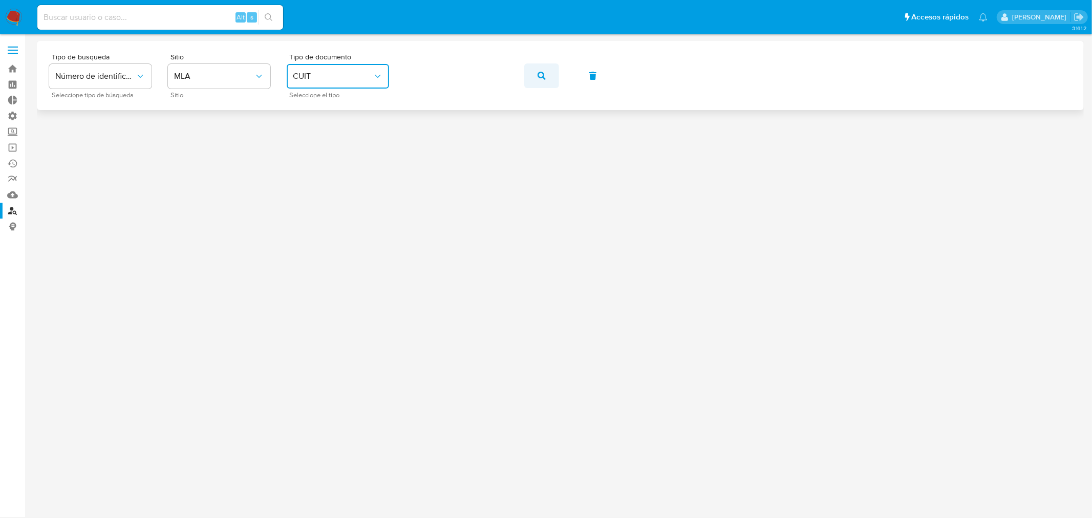
click at [538, 75] on icon "button" at bounding box center [541, 76] width 8 height 8
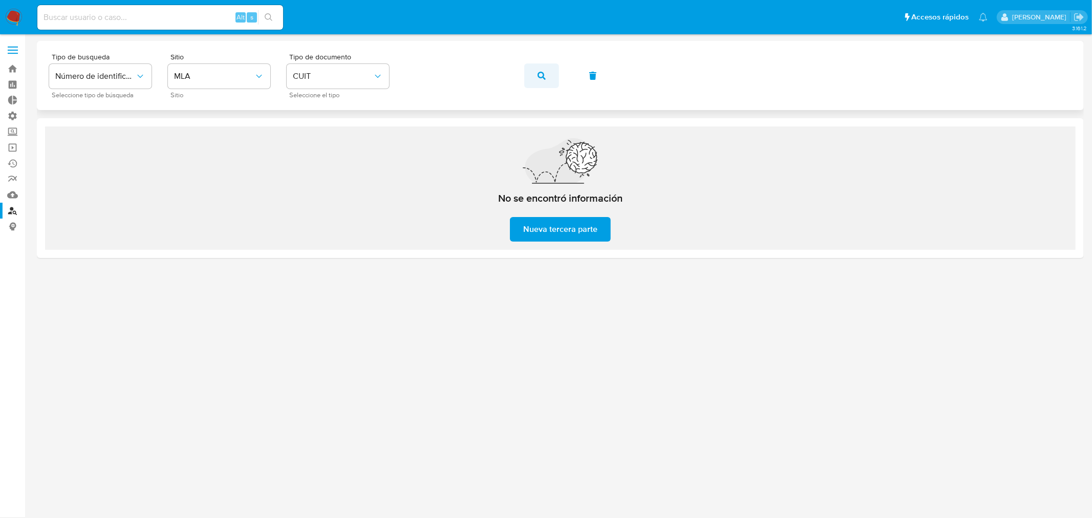
click at [529, 78] on button "button" at bounding box center [541, 75] width 35 height 25
click at [335, 80] on span "CUIT" at bounding box center [333, 76] width 80 height 10
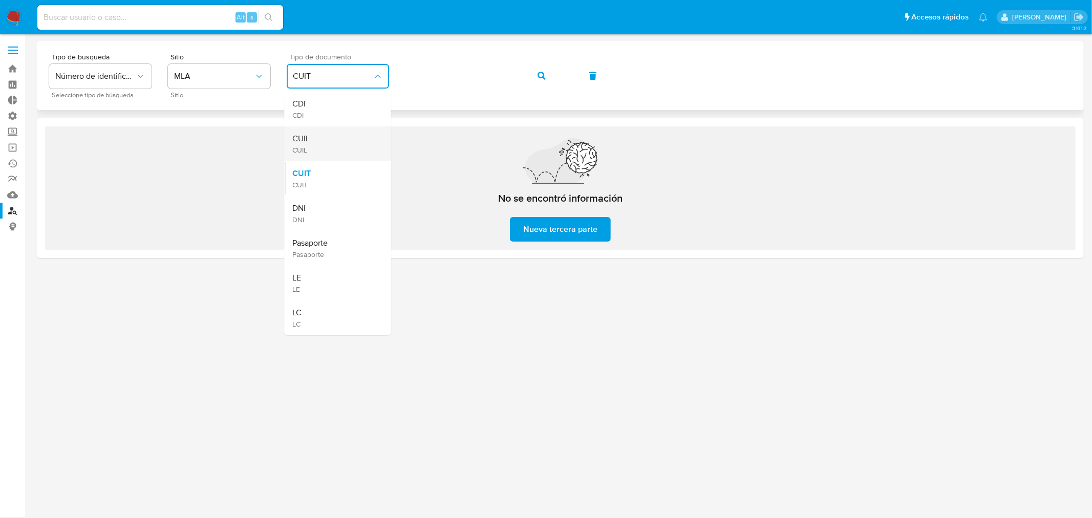
click at [319, 139] on div "CUIL CUIL" at bounding box center [335, 143] width 84 height 35
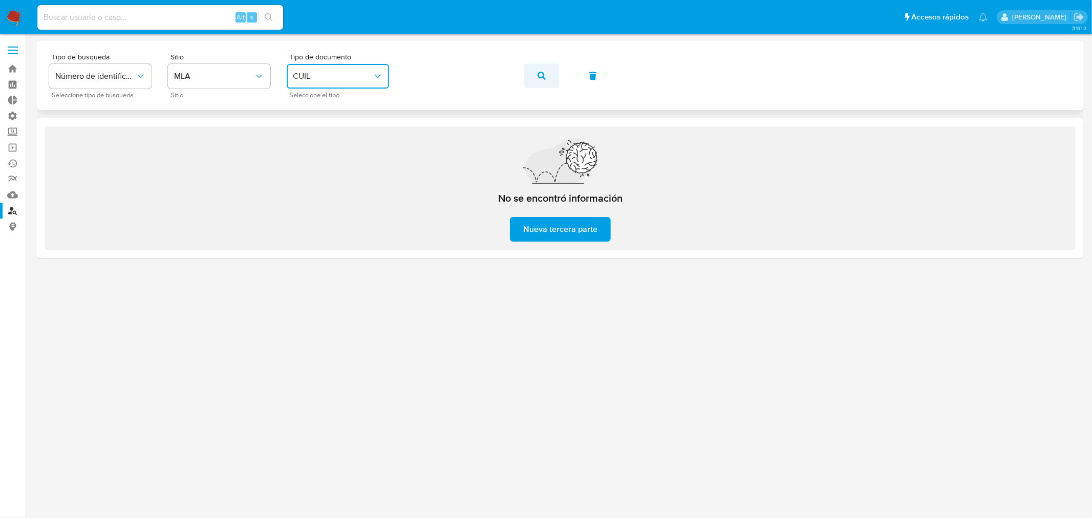
click at [548, 73] on button "button" at bounding box center [541, 75] width 35 height 25
click at [101, 27] on div "Alt s" at bounding box center [160, 17] width 246 height 25
click at [108, 18] on input at bounding box center [160, 17] width 246 height 13
paste input "kyc_identification_number"
drag, startPoint x: 164, startPoint y: 15, endPoint x: 0, endPoint y: -4, distance: 164.9
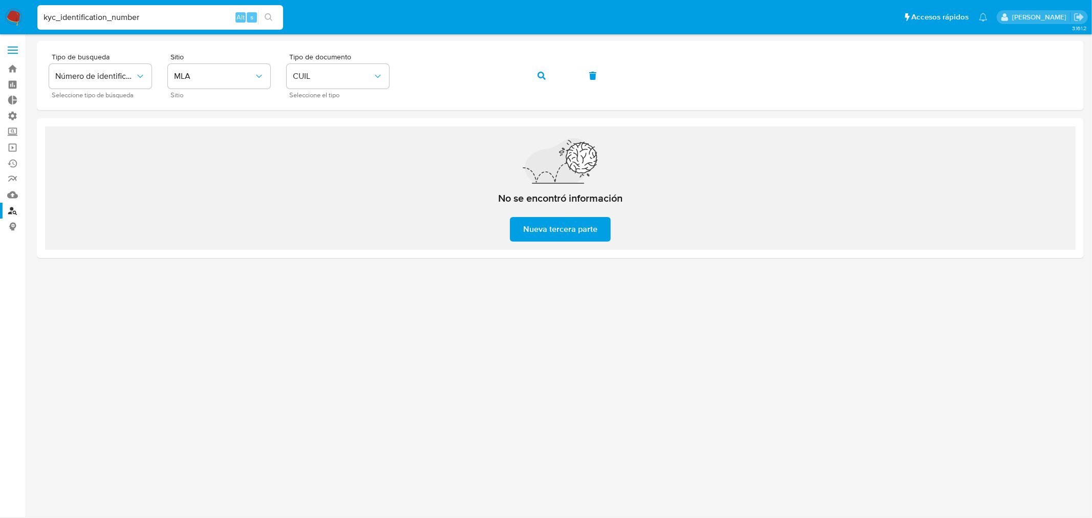
click at [0, 0] on html "kyc_identification_number Alt s Accesos rápidos Presiona las siguientes teclas …" at bounding box center [546, 259] width 1092 height 518
paste input "187576890"
type input "187576890"
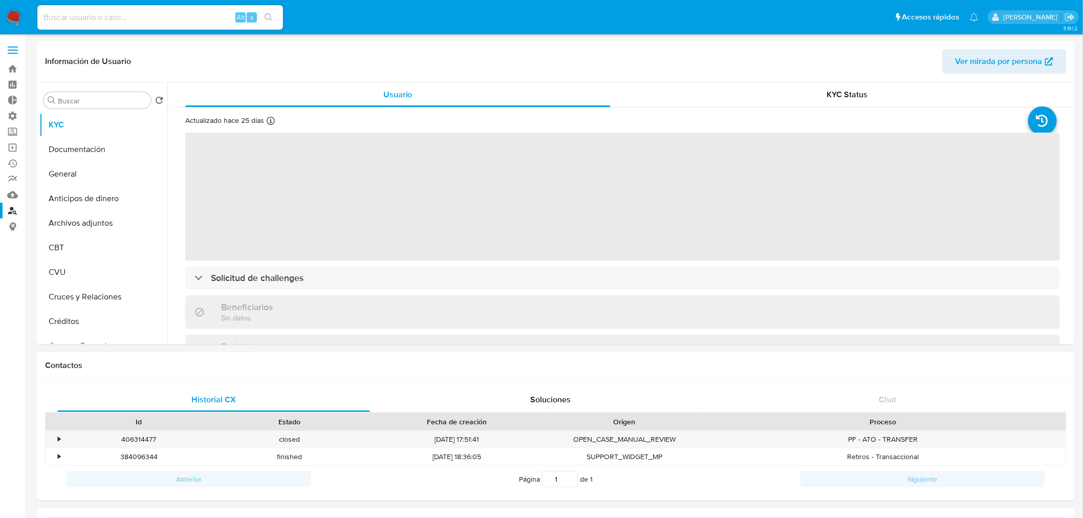
select select "10"
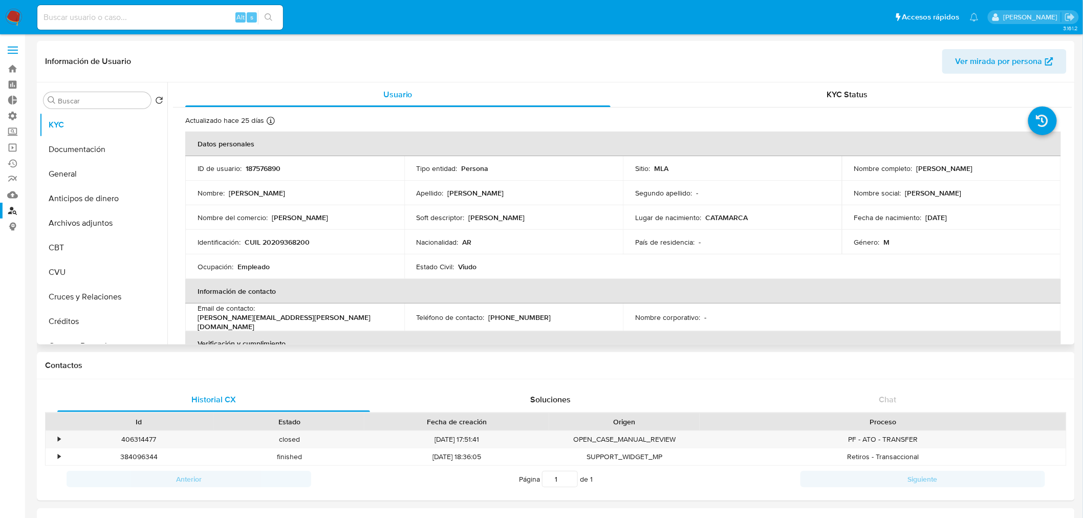
scroll to position [57, 0]
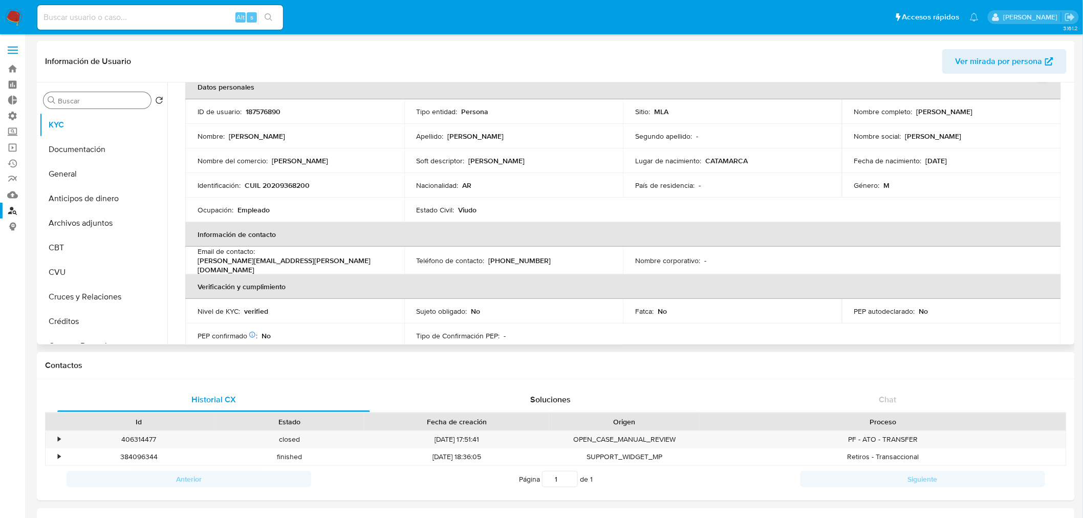
click at [111, 93] on div "Buscar" at bounding box center [97, 100] width 107 height 16
click at [110, 99] on input "Buscar" at bounding box center [102, 100] width 89 height 9
type input "cas"
click at [101, 150] on button "Historial Casos" at bounding box center [99, 149] width 120 height 25
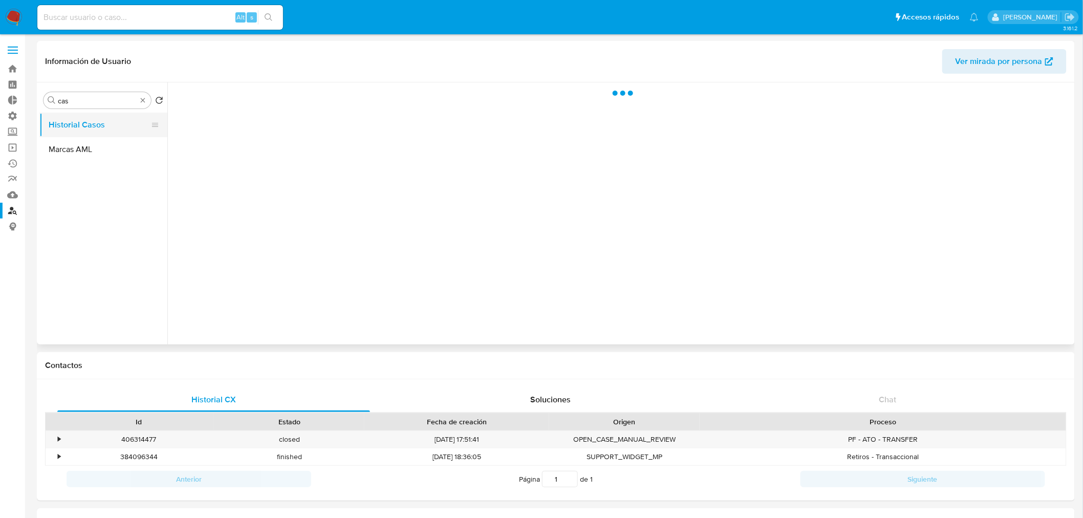
scroll to position [0, 0]
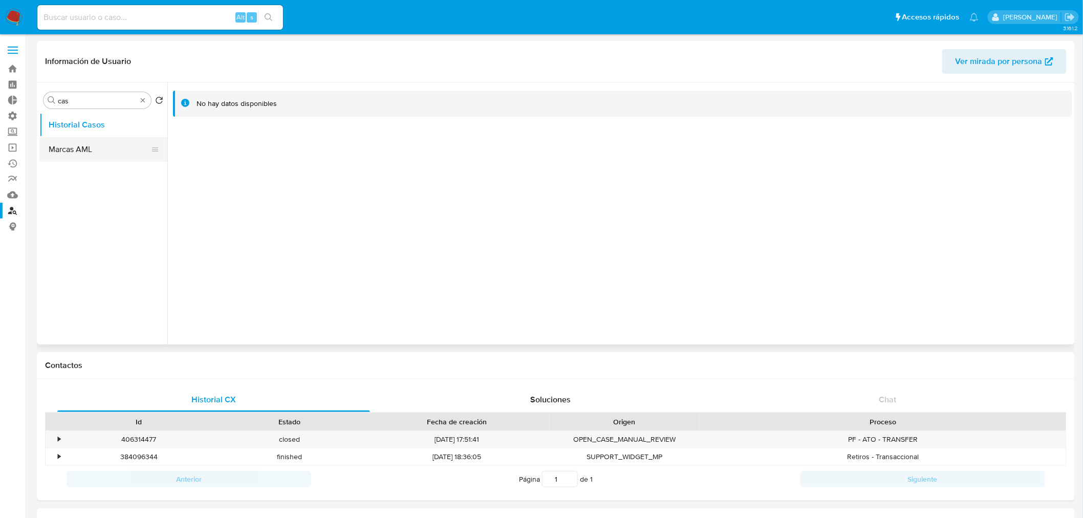
click at [103, 145] on button "Marcas AML" at bounding box center [99, 149] width 120 height 25
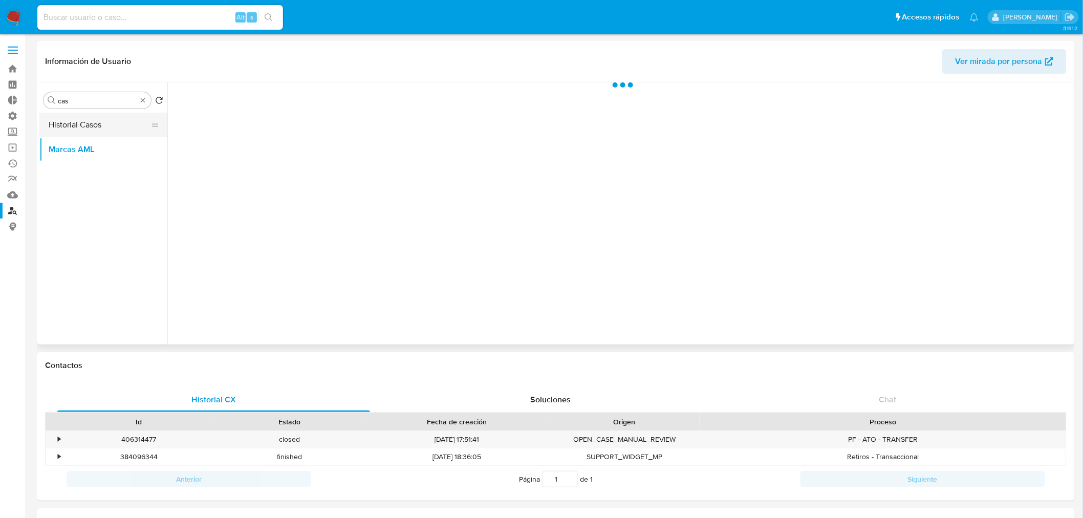
click at [111, 135] on button "Historial Casos" at bounding box center [99, 125] width 120 height 25
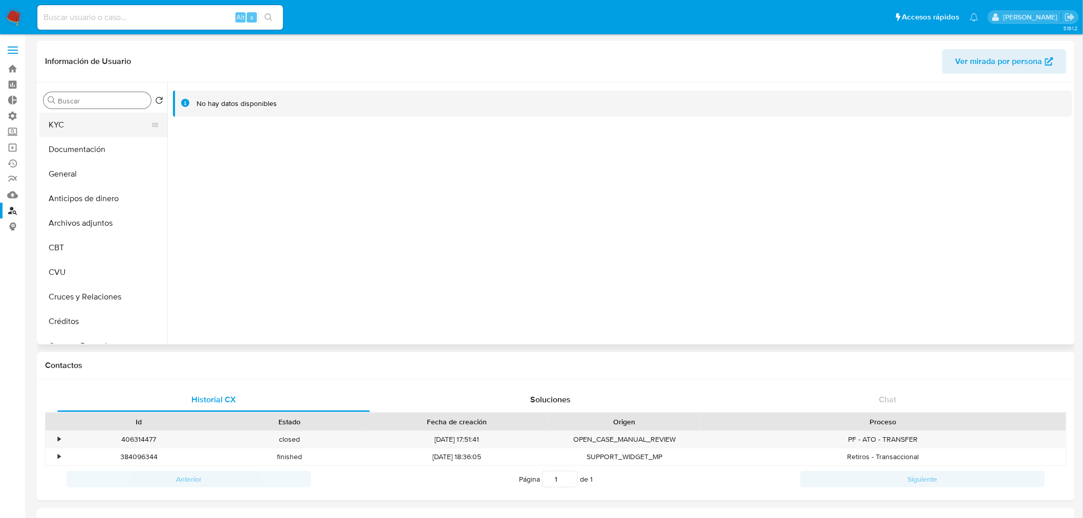
click at [86, 125] on button "KYC" at bounding box center [99, 125] width 120 height 25
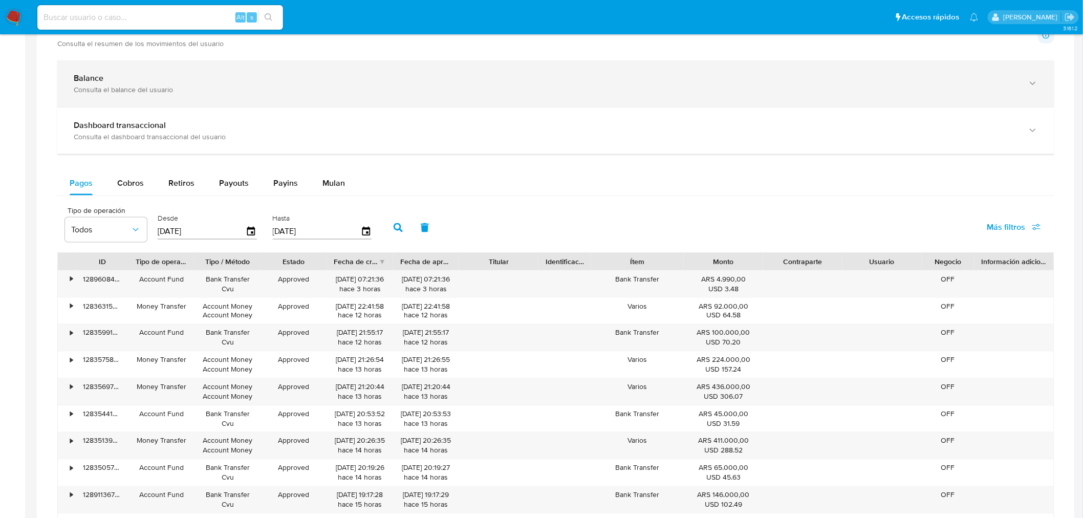
scroll to position [512, 0]
